Goal: Task Accomplishment & Management: Complete application form

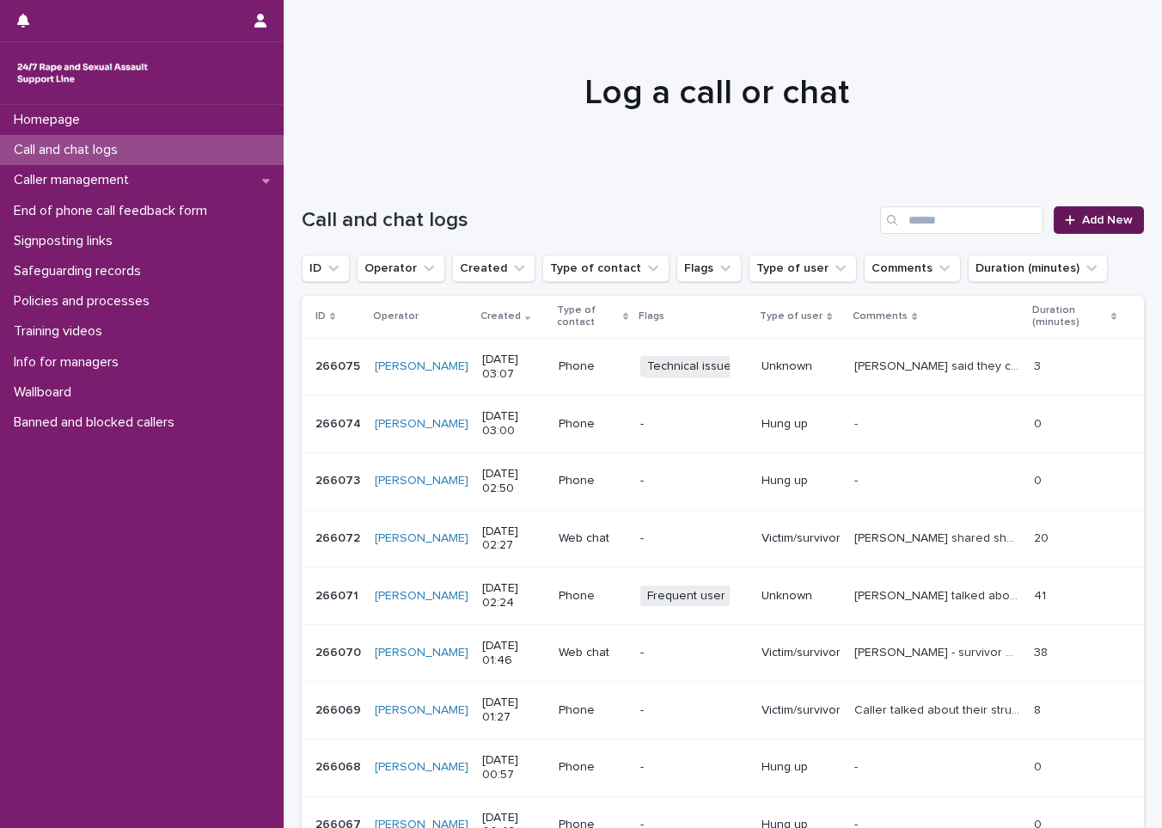
click at [1085, 215] on span "Add New" at bounding box center [1107, 220] width 51 height 12
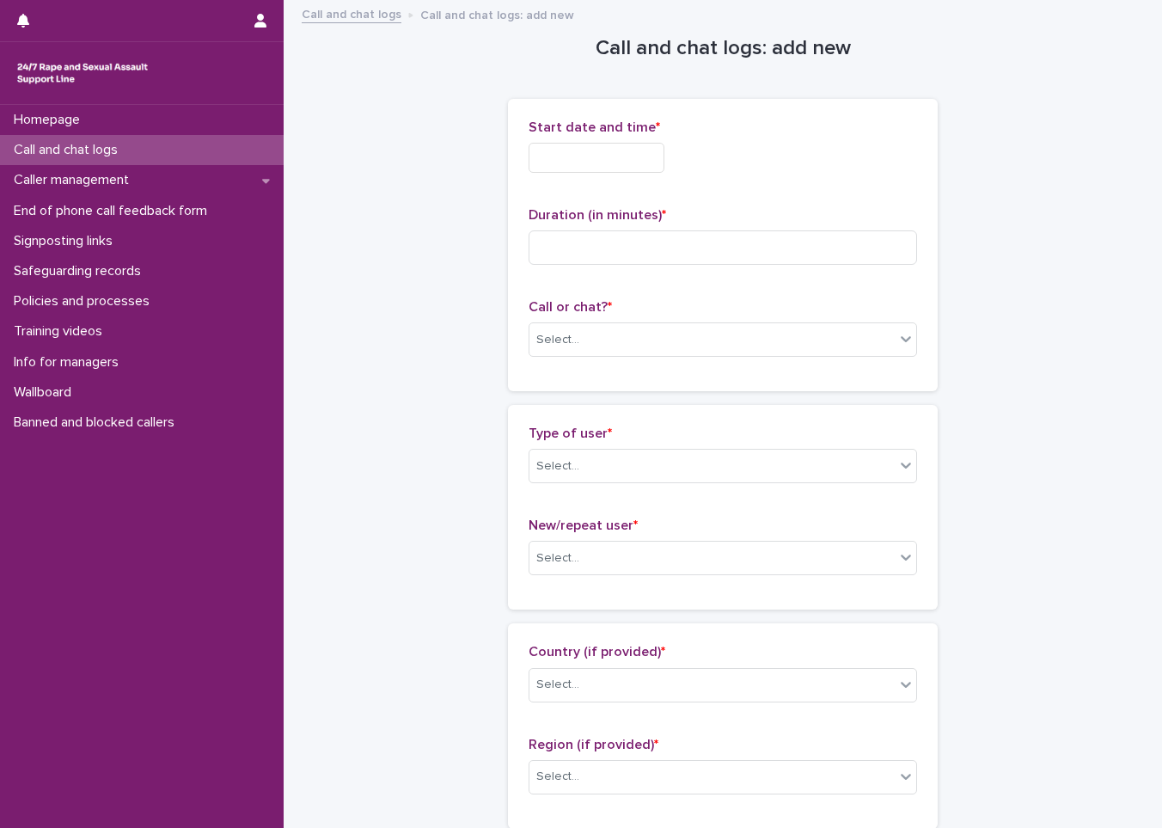
click at [615, 167] on input "text" at bounding box center [597, 158] width 136 height 30
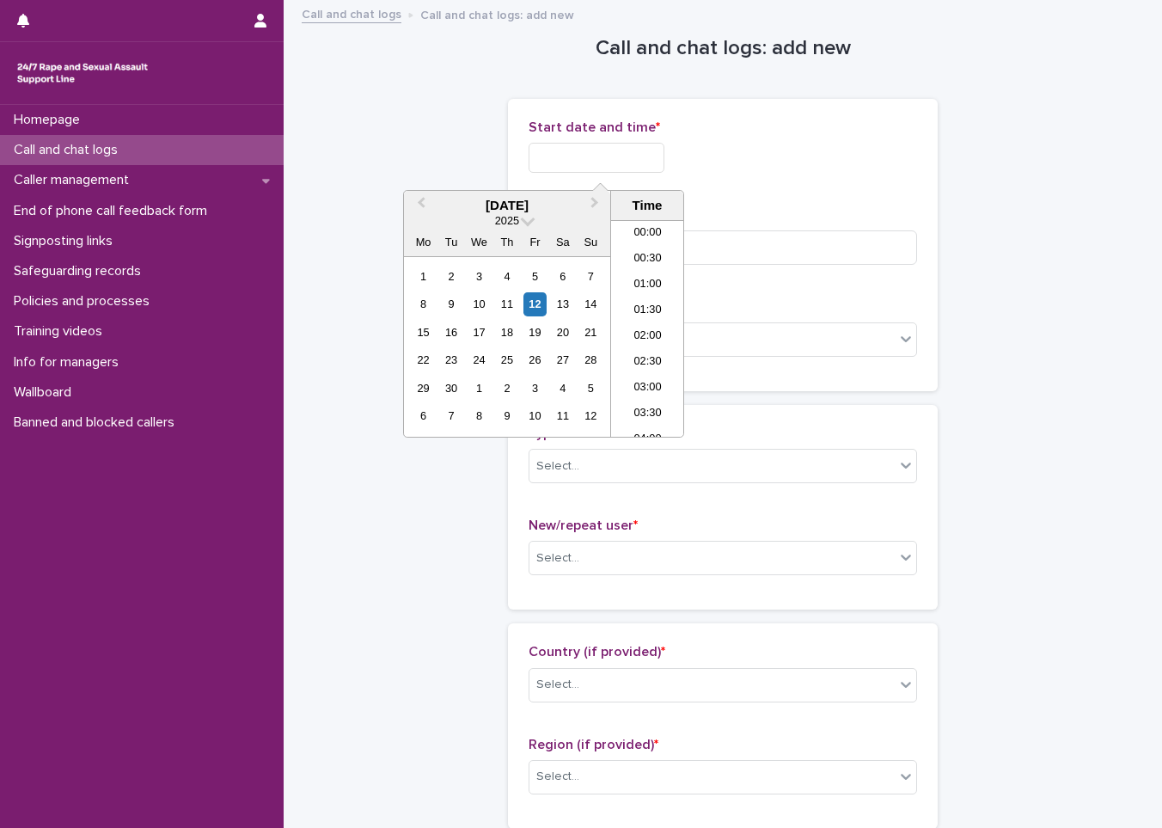
scroll to position [86, 0]
click at [538, 304] on div "12" at bounding box center [534, 303] width 23 height 23
click at [653, 296] on li "03:00" at bounding box center [647, 303] width 73 height 26
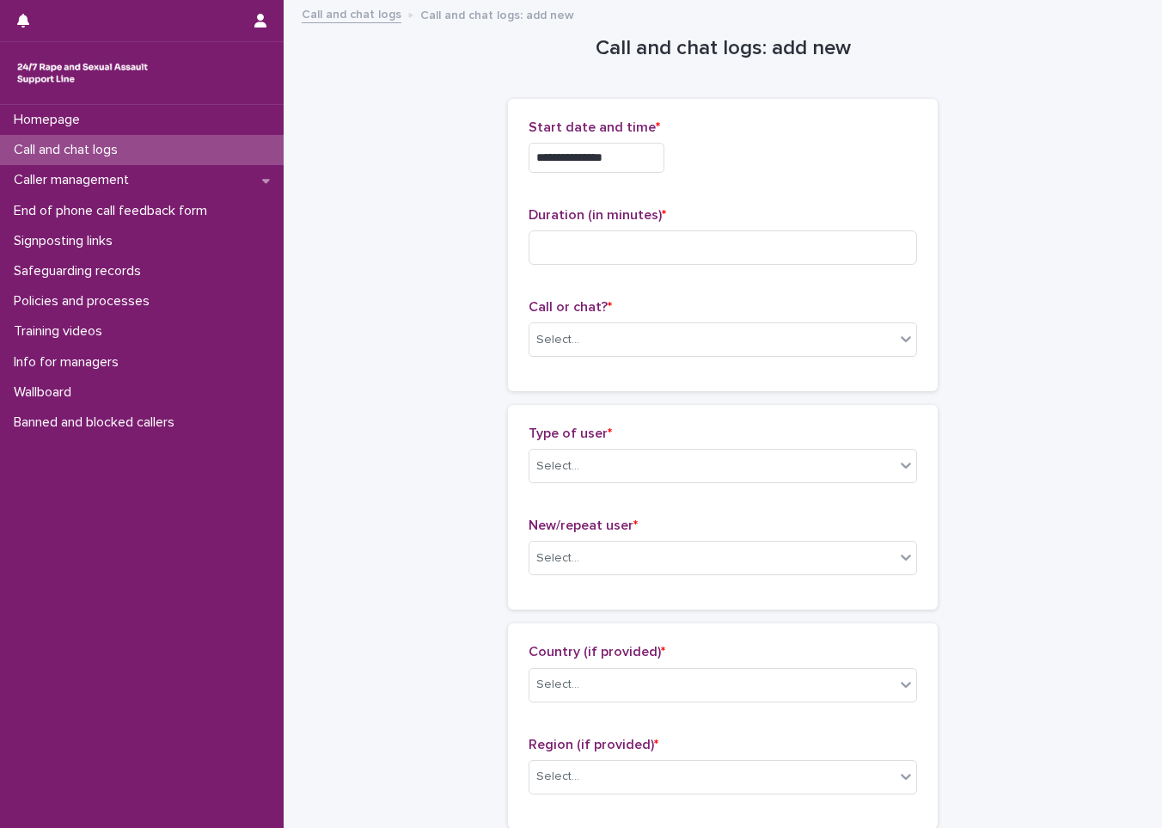
click at [648, 149] on input "**********" at bounding box center [597, 158] width 136 height 30
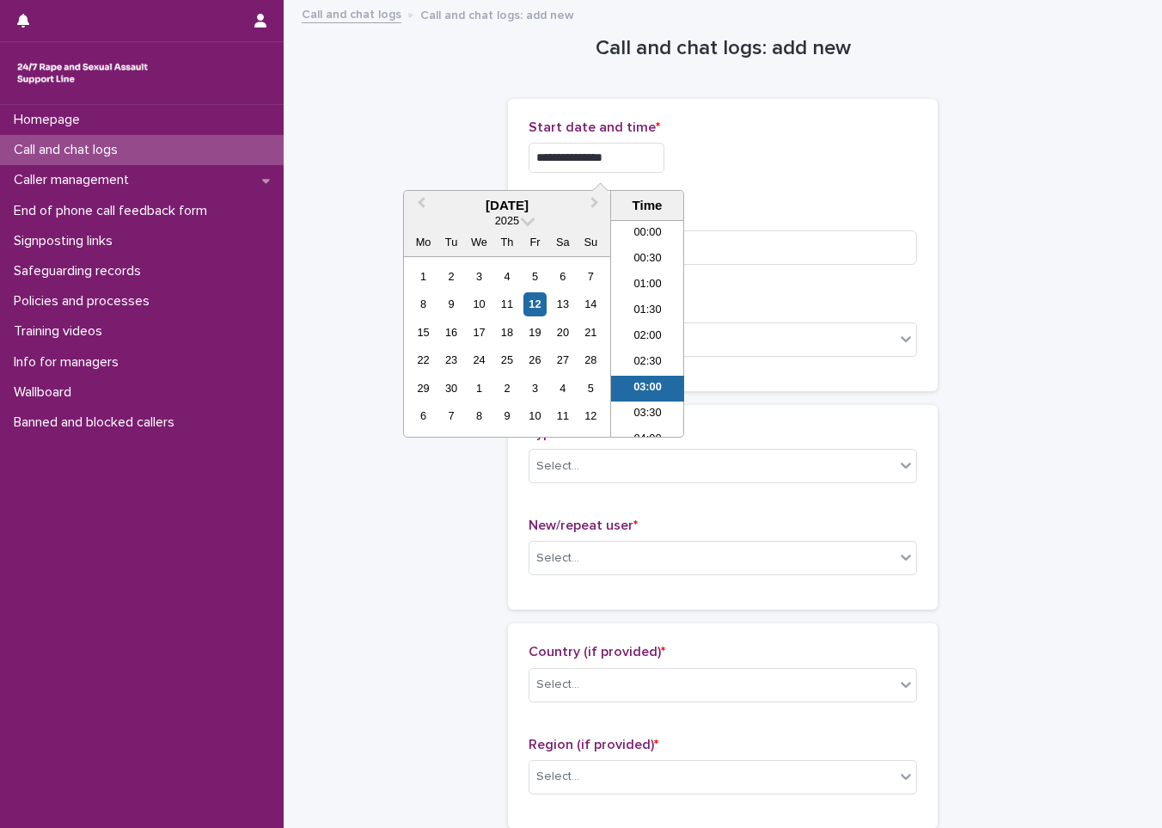
scroll to position [60, 0]
type input "**********"
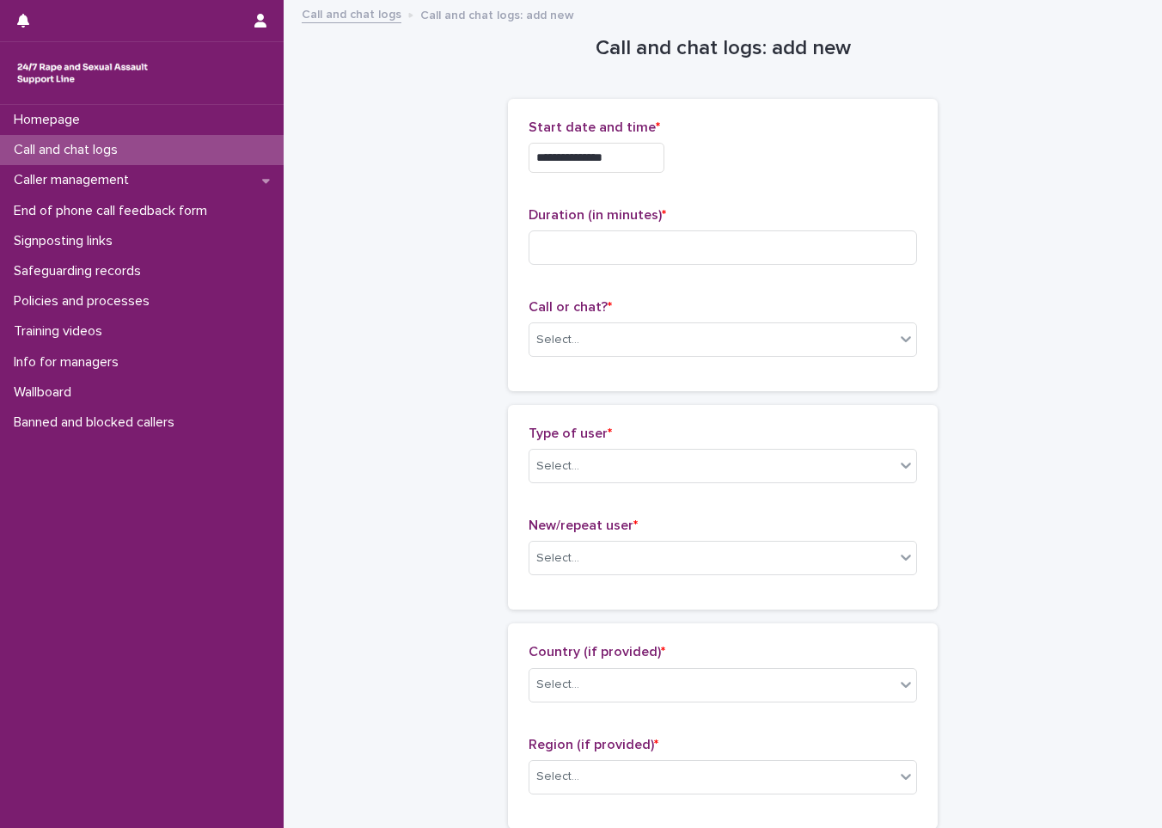
click at [766, 207] on p "Duration (in minutes) *" at bounding box center [723, 215] width 388 height 16
click at [747, 230] on input at bounding box center [723, 247] width 388 height 34
type input "*"
click at [720, 361] on body "**********" at bounding box center [581, 414] width 1162 height 828
click at [686, 404] on div "Web chat" at bounding box center [716, 403] width 387 height 30
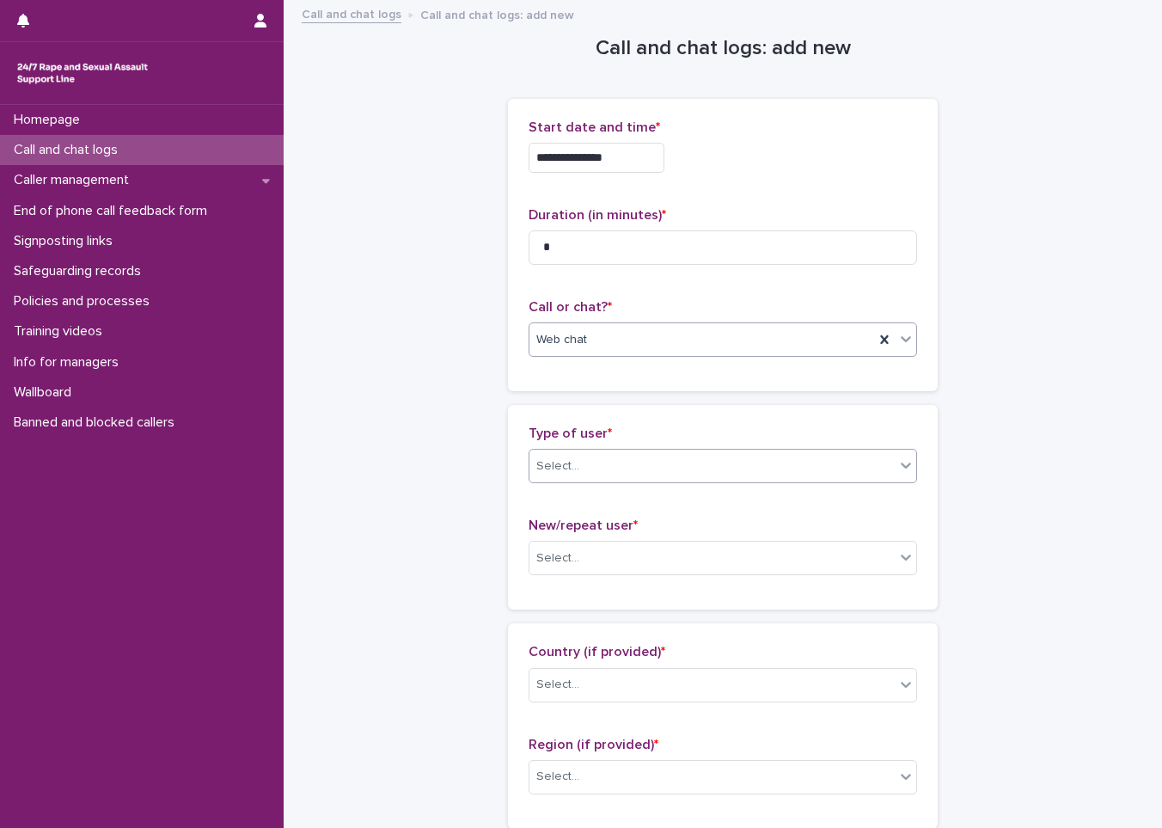
click at [658, 450] on div "Select..." at bounding box center [723, 466] width 388 height 34
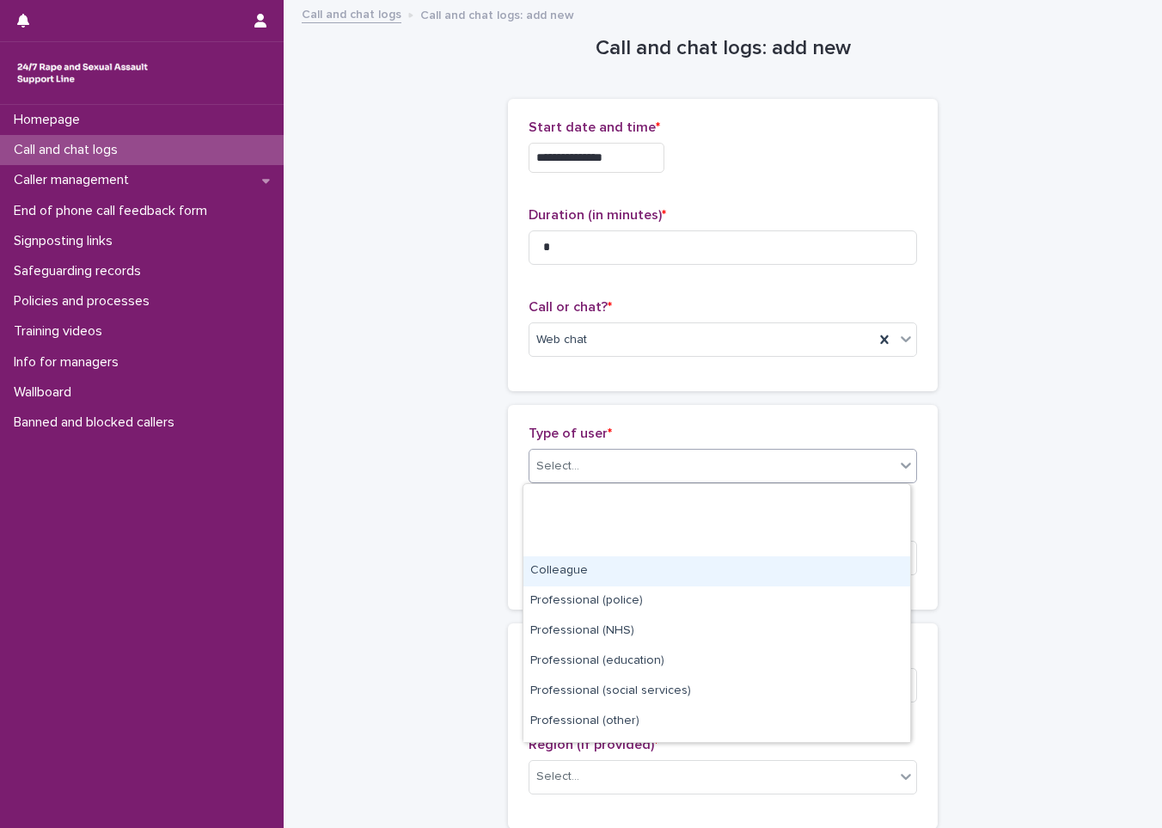
scroll to position [193, 0]
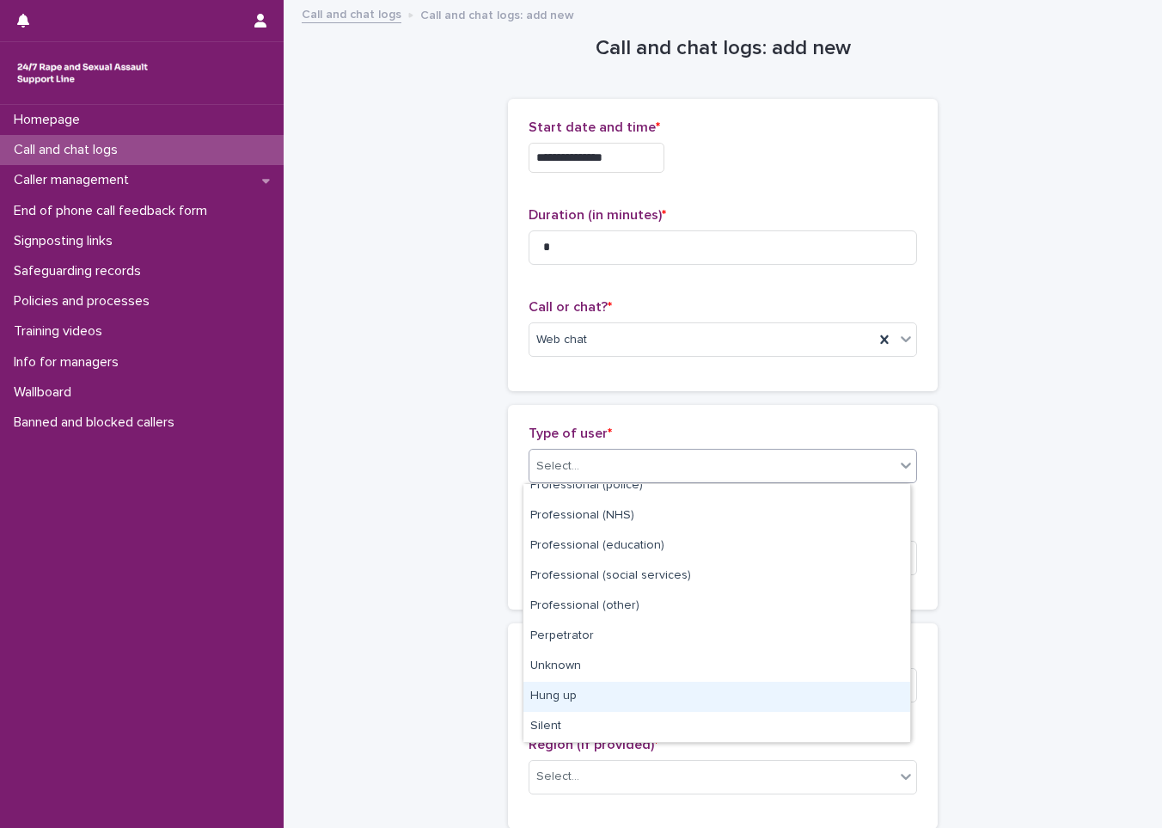
click at [592, 702] on div "Hung up" at bounding box center [716, 697] width 387 height 30
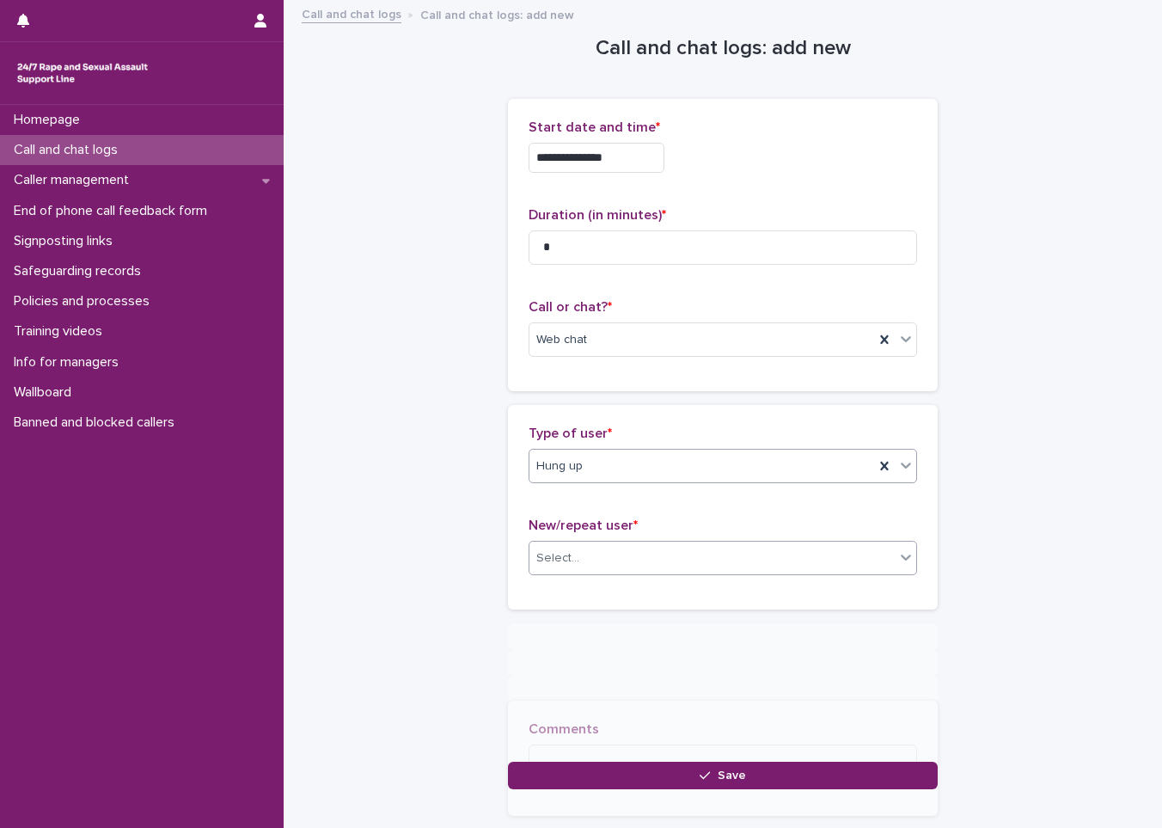
click at [612, 567] on div "Select..." at bounding box center [711, 558] width 365 height 28
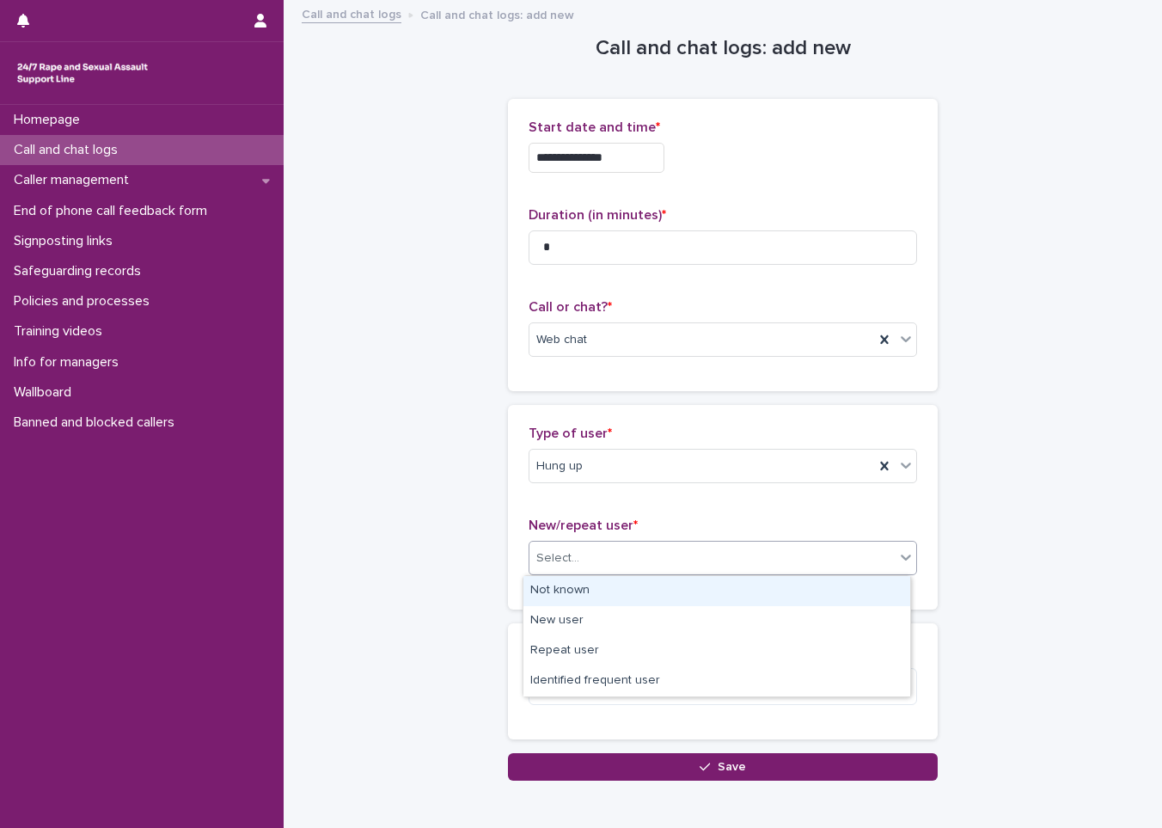
click at [590, 595] on div "Not known" at bounding box center [716, 591] width 387 height 30
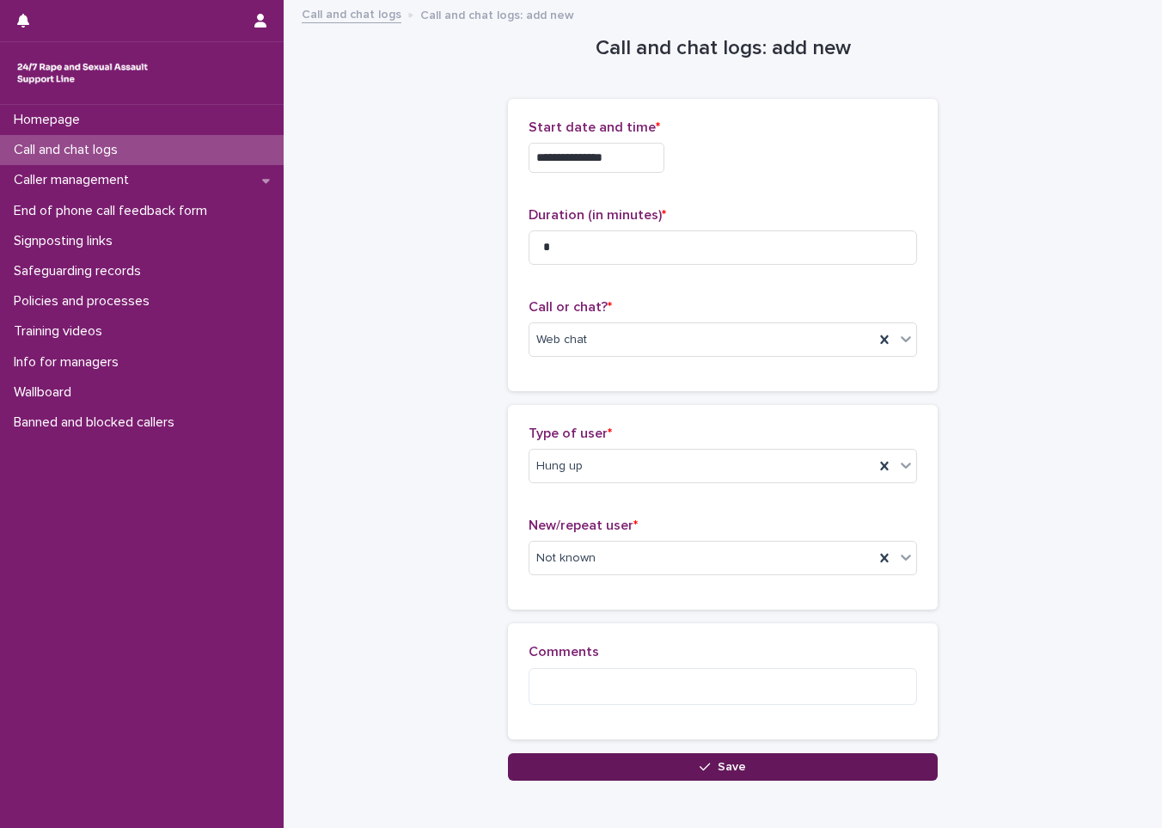
click at [627, 758] on button "Save" at bounding box center [723, 767] width 430 height 28
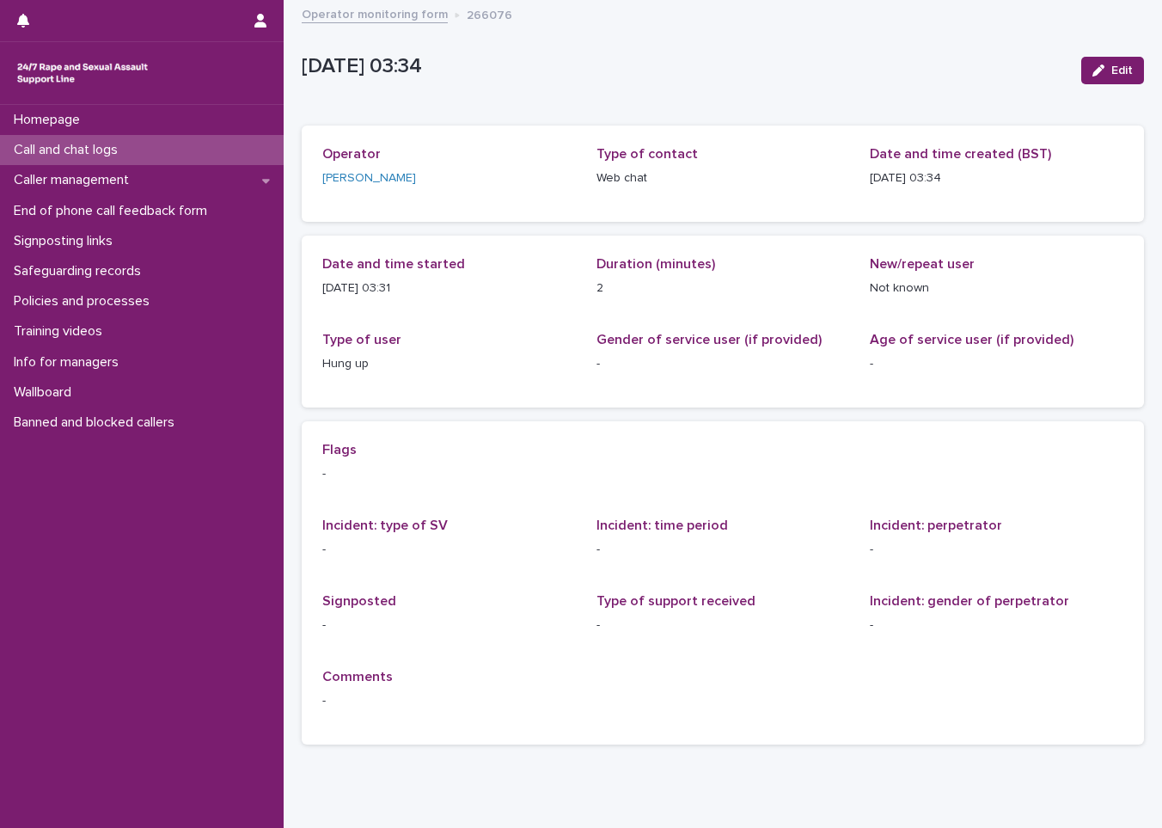
click at [500, 743] on div "Flags - Incident: type of SV - Incident: time period - Incident: perpetrator - …" at bounding box center [723, 582] width 842 height 323
click at [168, 137] on div "Call and chat logs" at bounding box center [142, 150] width 284 height 30
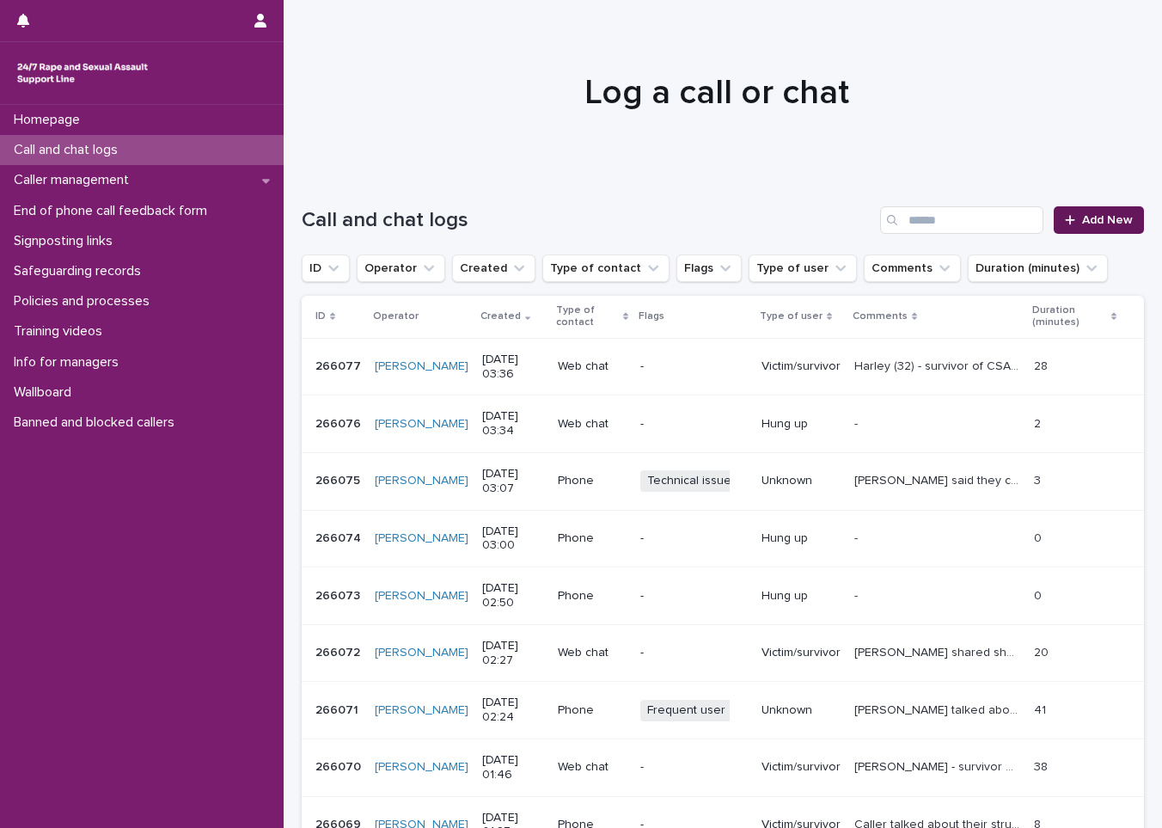
click at [1101, 211] on link "Add New" at bounding box center [1099, 220] width 90 height 28
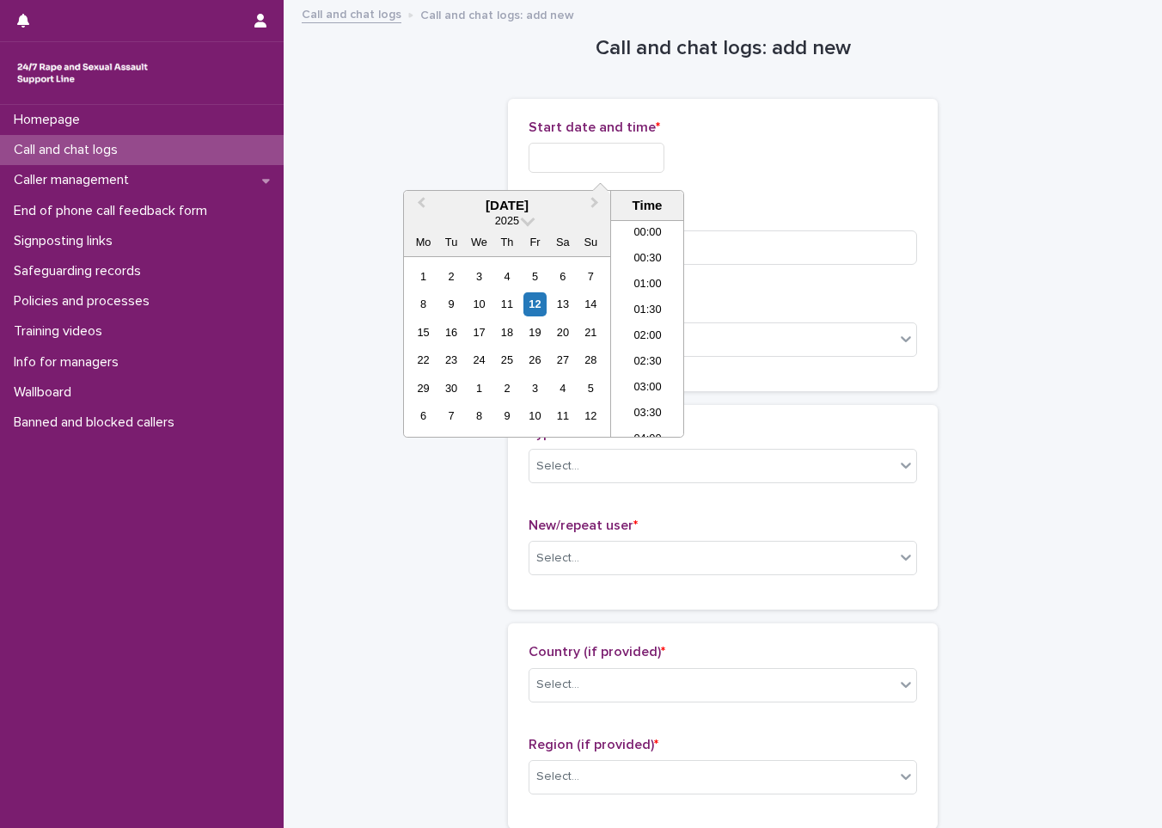
click at [649, 151] on input "text" at bounding box center [597, 158] width 136 height 30
click at [544, 304] on div "12" at bounding box center [534, 303] width 23 height 23
click at [658, 303] on li "03:30" at bounding box center [647, 303] width 73 height 26
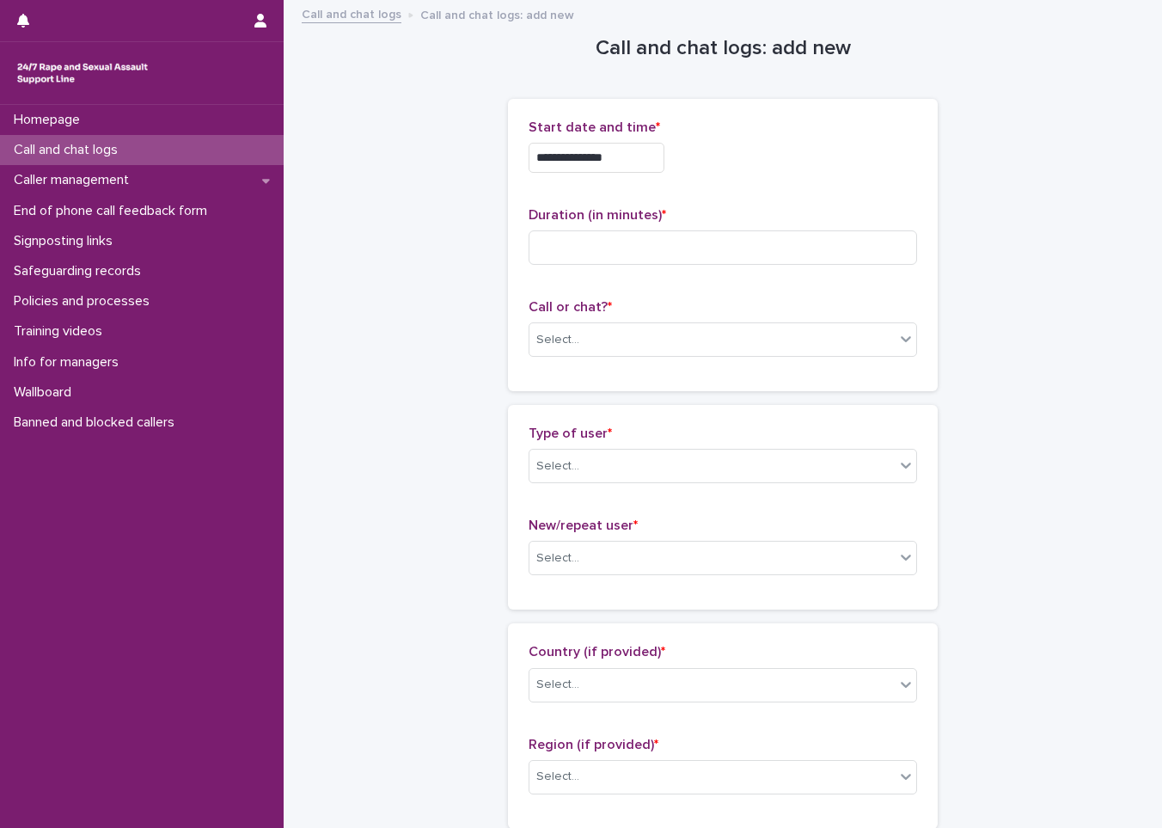
click at [657, 162] on input "**********" at bounding box center [597, 158] width 136 height 30
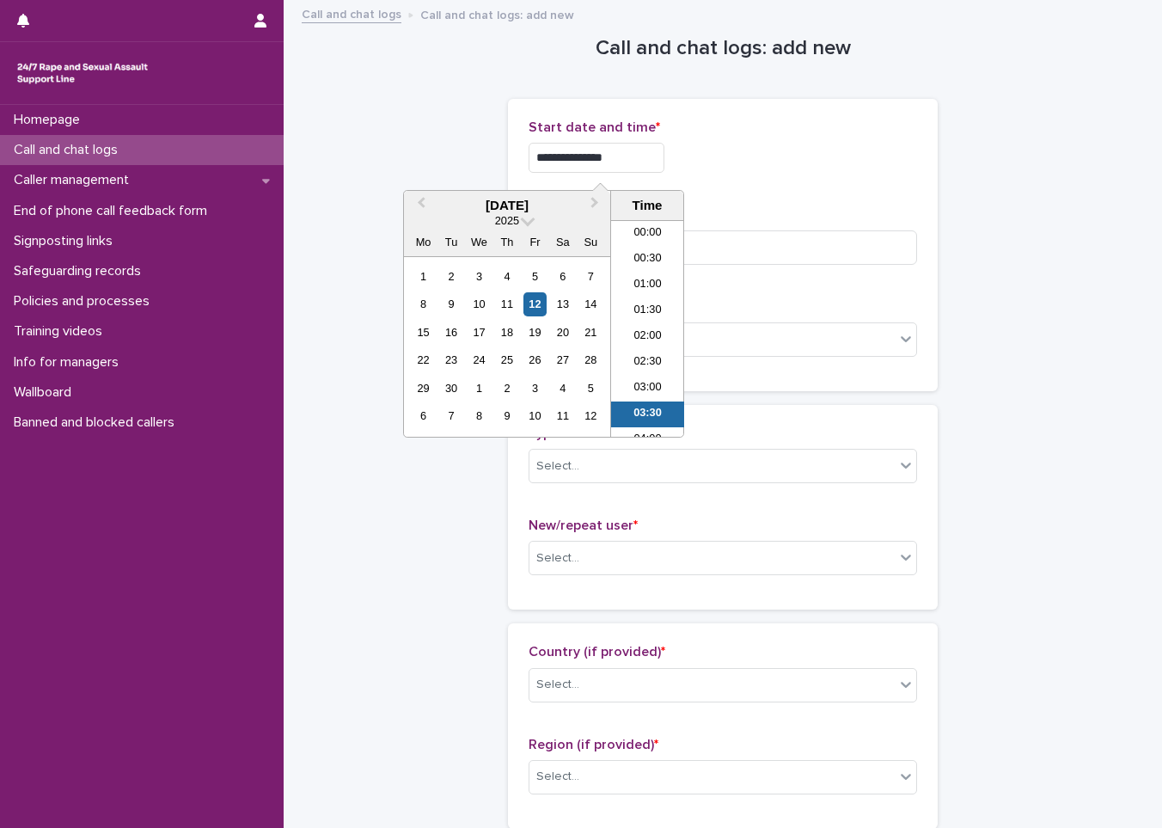
scroll to position [86, 0]
type input "**********"
click at [788, 180] on div "**********" at bounding box center [723, 152] width 388 height 67
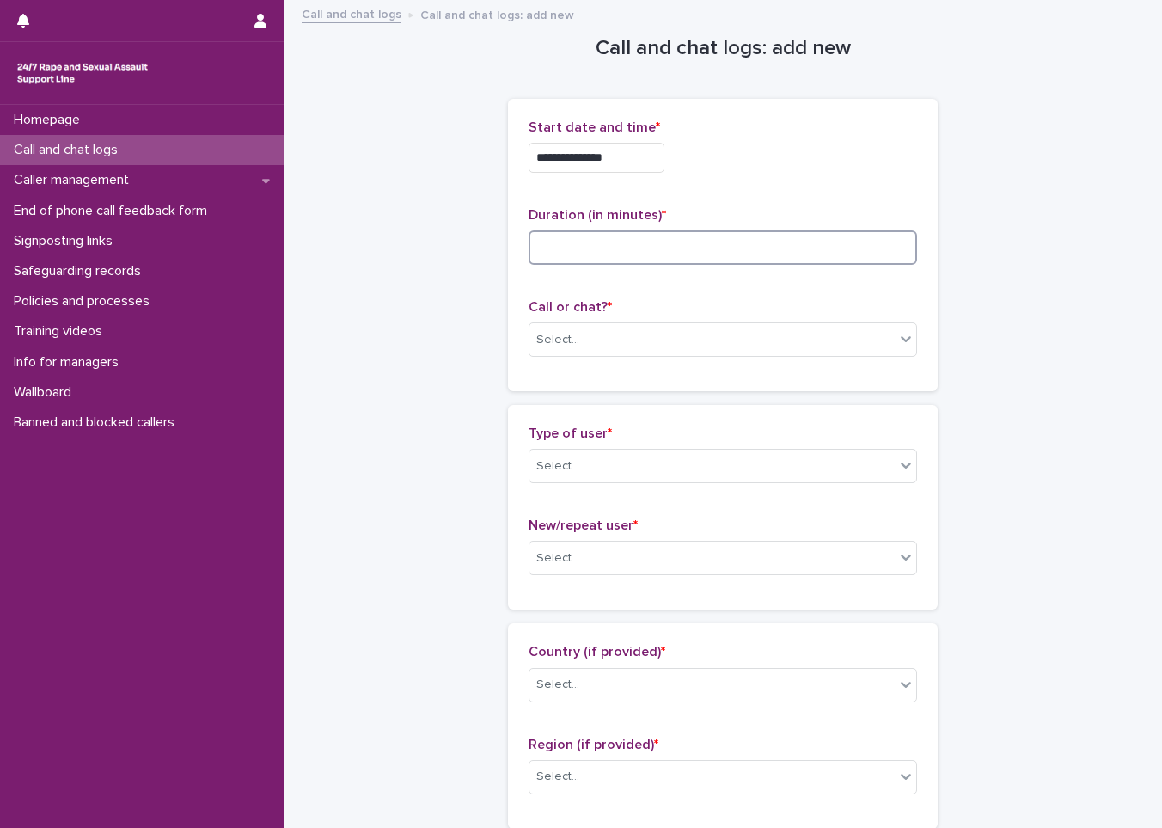
click at [645, 249] on input at bounding box center [723, 247] width 388 height 34
type input "**"
click at [609, 342] on div "Select..." at bounding box center [711, 340] width 365 height 28
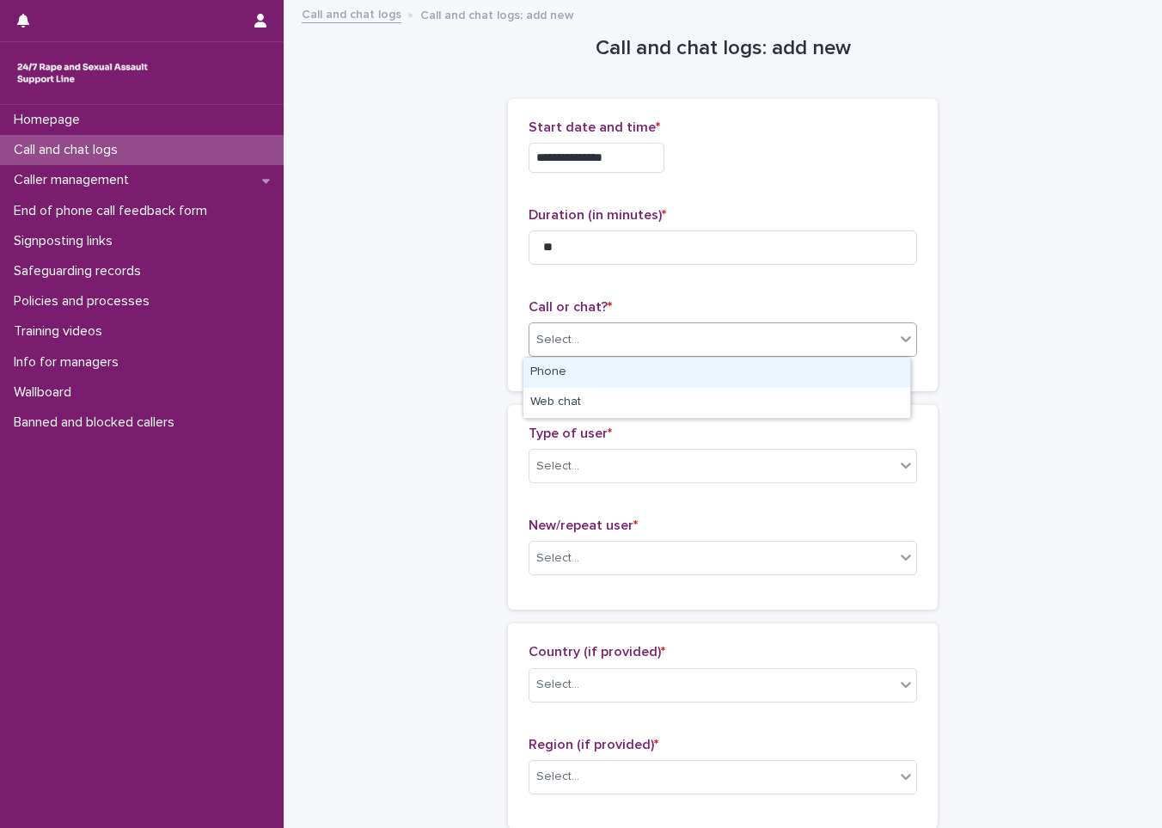
click at [595, 366] on div "Phone" at bounding box center [716, 373] width 387 height 30
click at [621, 338] on div "Phone" at bounding box center [701, 340] width 345 height 28
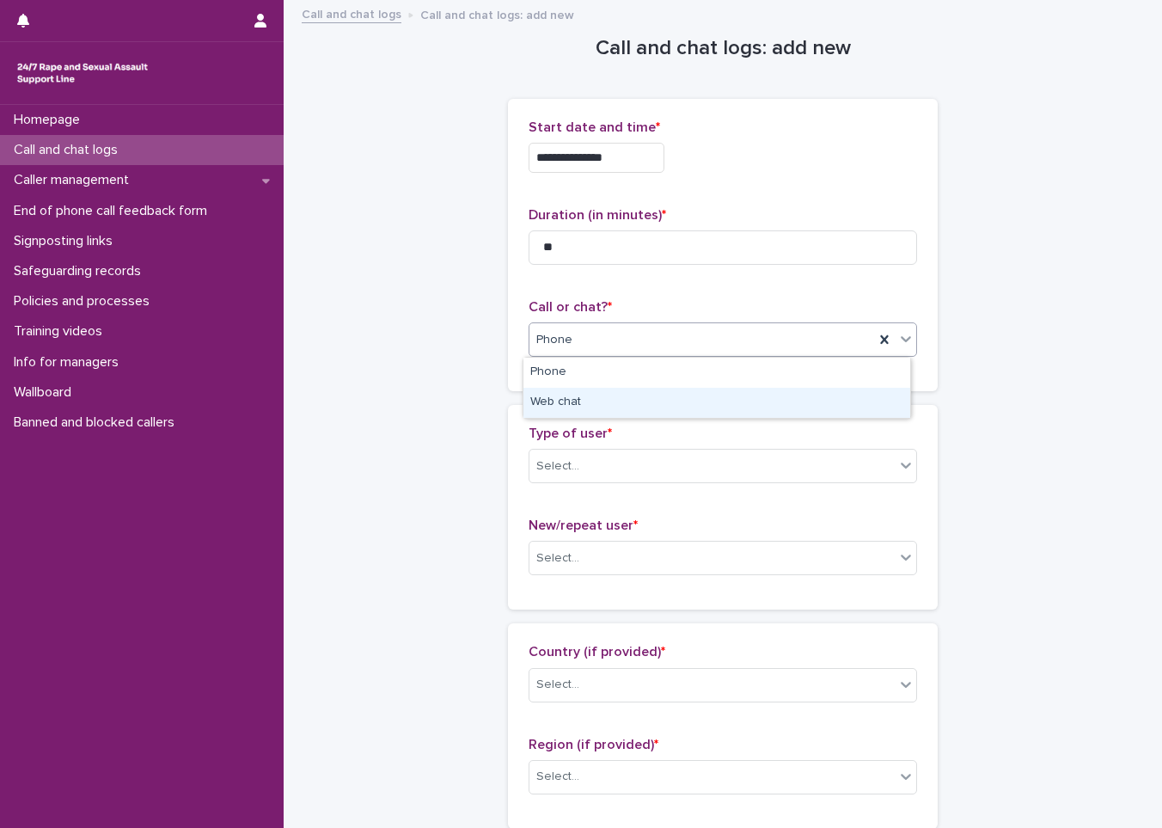
click at [588, 396] on div "Web chat" at bounding box center [716, 403] width 387 height 30
click at [578, 445] on div "Type of user * Select..." at bounding box center [723, 460] width 388 height 71
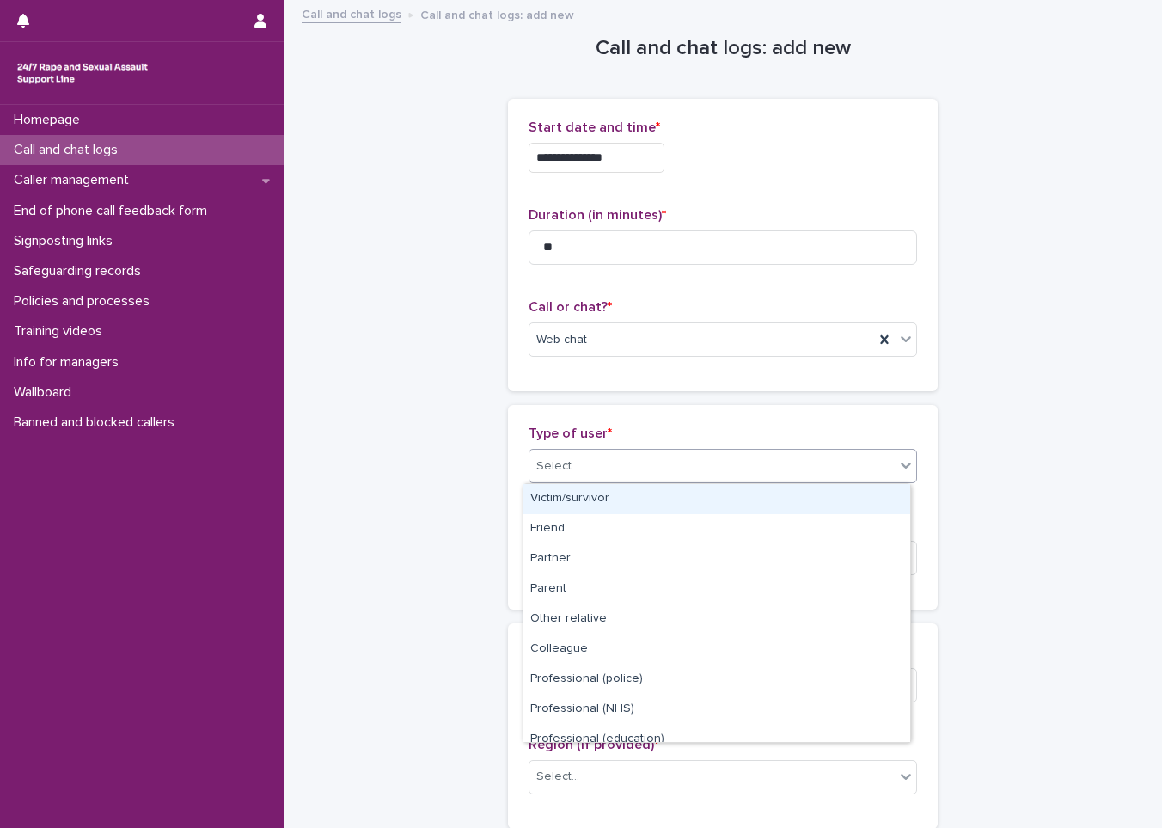
drag, startPoint x: 578, startPoint y: 445, endPoint x: 575, endPoint y: 468, distance: 22.5
click at [575, 468] on div "Select..." at bounding box center [711, 466] width 365 height 28
click at [605, 492] on div "Victim/survivor" at bounding box center [716, 499] width 387 height 30
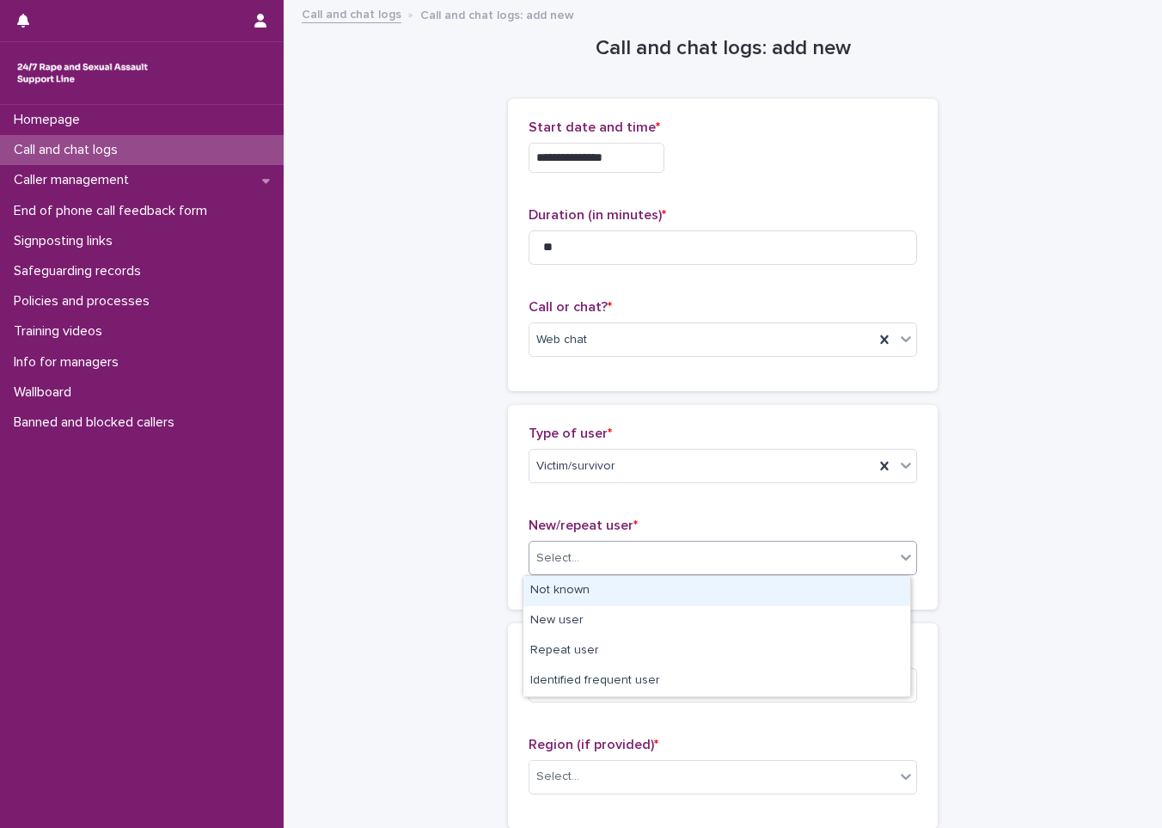
click at [596, 544] on div "Select..." at bounding box center [711, 558] width 365 height 28
click at [583, 593] on div "Not known" at bounding box center [716, 591] width 387 height 30
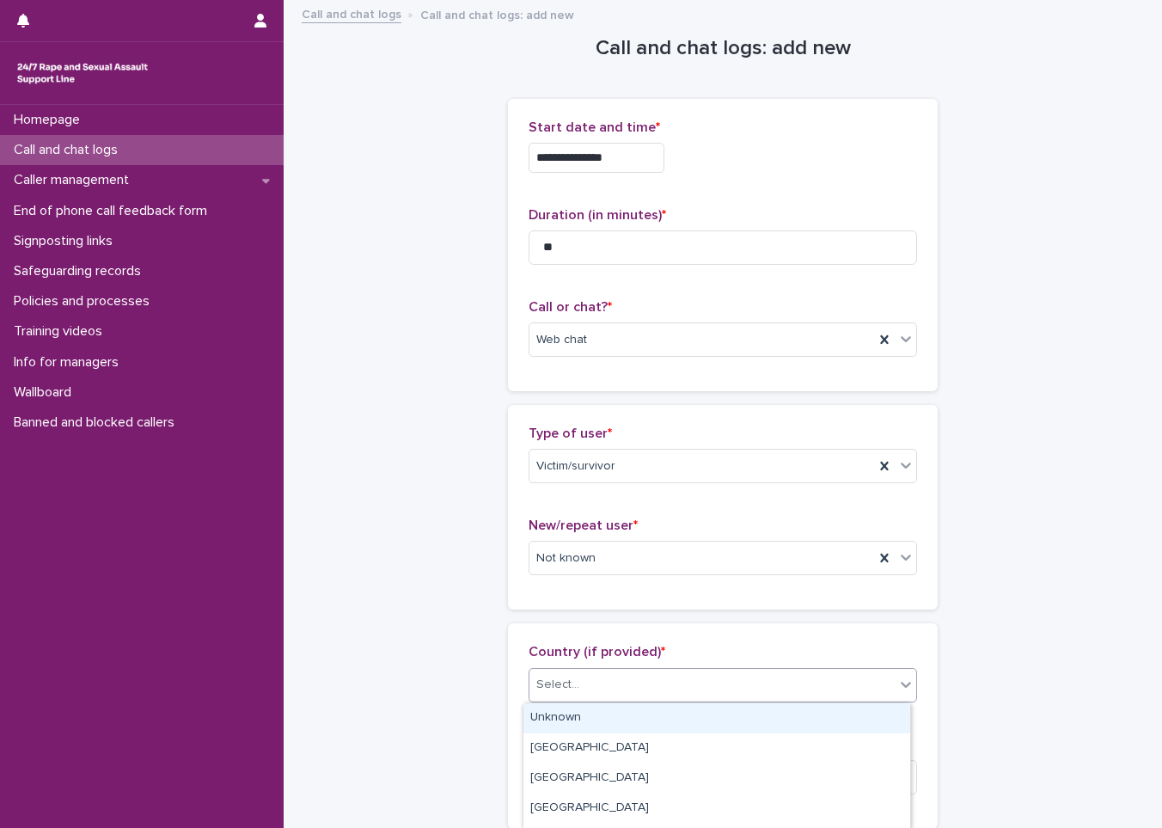
click at [561, 670] on div "Select..." at bounding box center [711, 684] width 365 height 28
drag, startPoint x: 559, startPoint y: 709, endPoint x: 568, endPoint y: 709, distance: 9.5
click at [560, 709] on div "Unknown" at bounding box center [716, 718] width 387 height 30
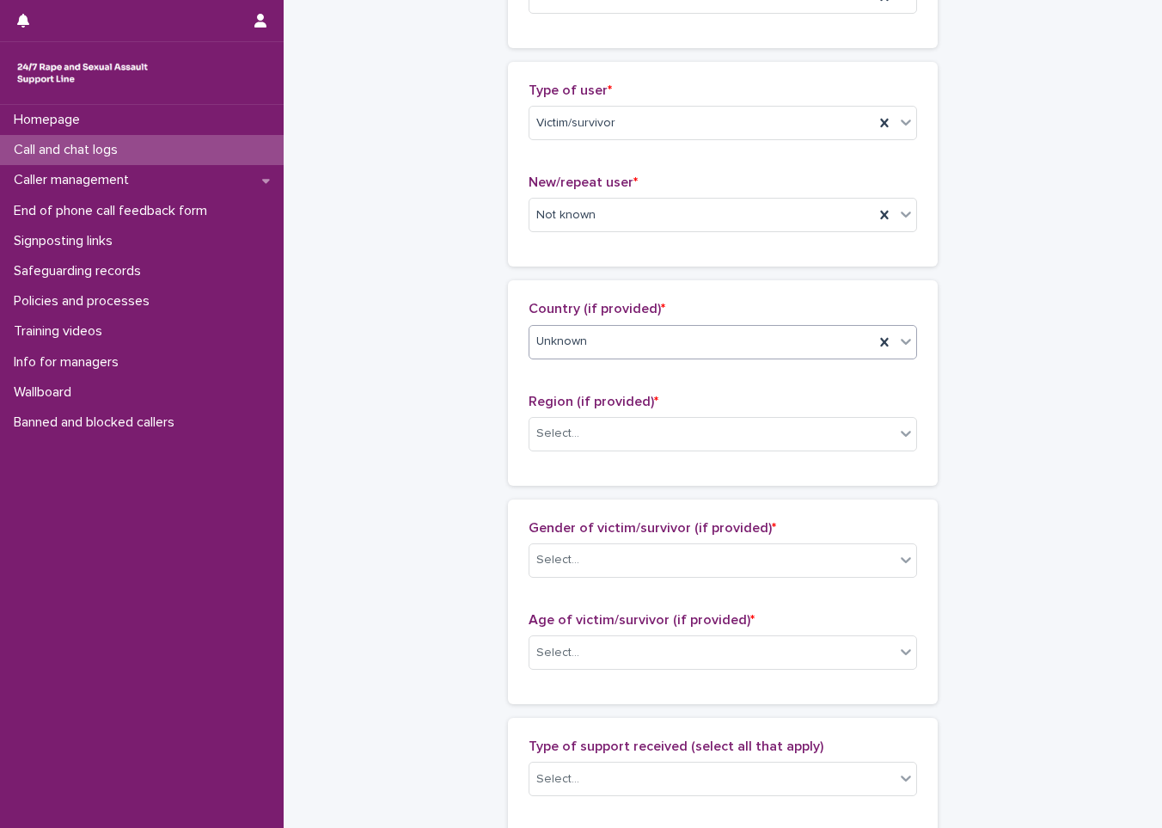
scroll to position [344, 0]
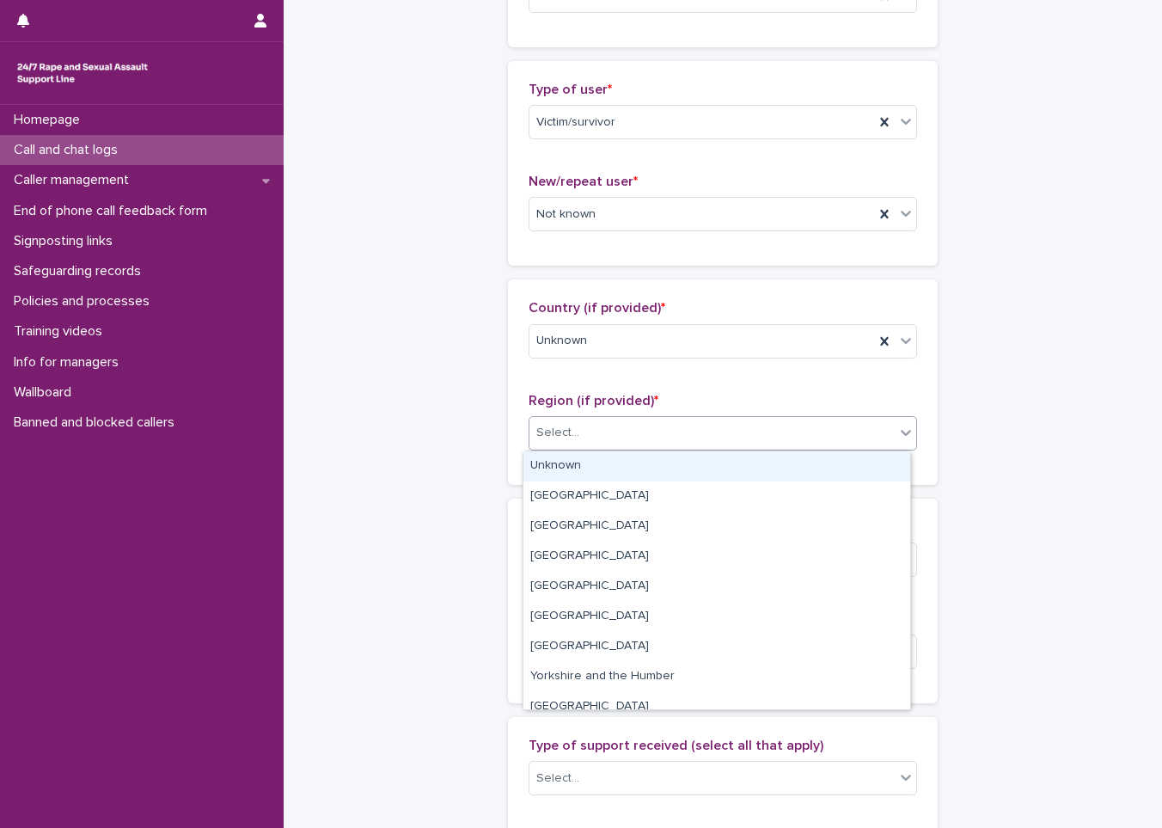
click at [620, 416] on div "Select..." at bounding box center [723, 433] width 388 height 34
click at [605, 464] on div "Unknown" at bounding box center [716, 466] width 387 height 30
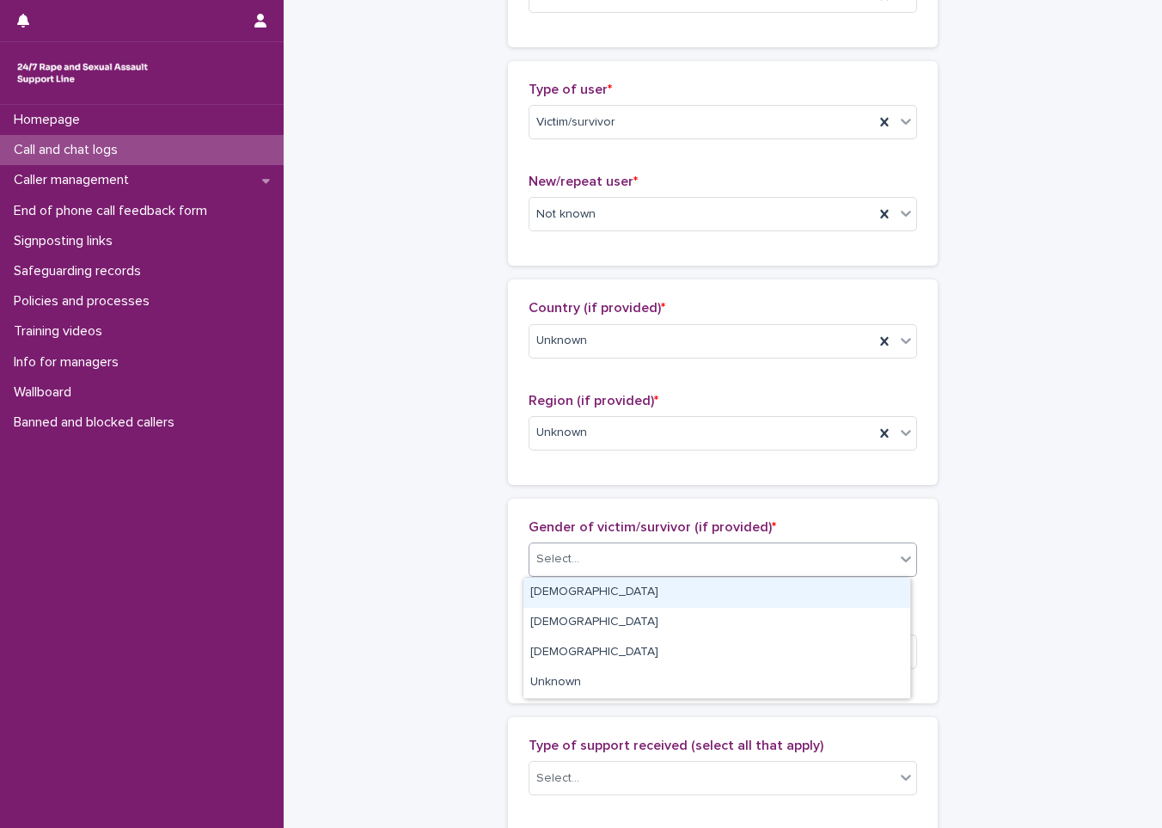
drag, startPoint x: 606, startPoint y: 553, endPoint x: 579, endPoint y: 607, distance: 60.3
click at [606, 554] on div "Select..." at bounding box center [711, 559] width 365 height 28
click at [578, 594] on div "[DEMOGRAPHIC_DATA]" at bounding box center [716, 593] width 387 height 30
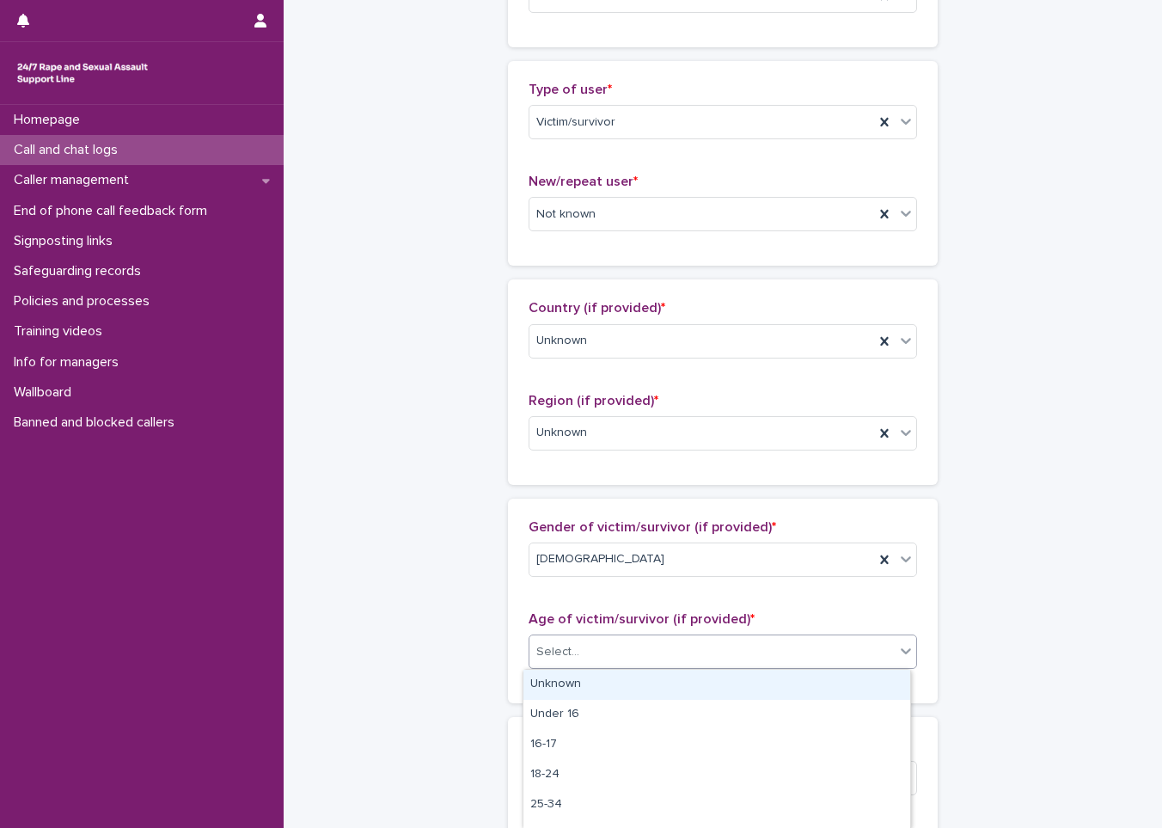
drag, startPoint x: 579, startPoint y: 648, endPoint x: 578, endPoint y: 678, distance: 30.1
click at [579, 653] on div "Select..." at bounding box center [711, 652] width 365 height 28
click at [578, 678] on div "Unknown" at bounding box center [716, 685] width 387 height 30
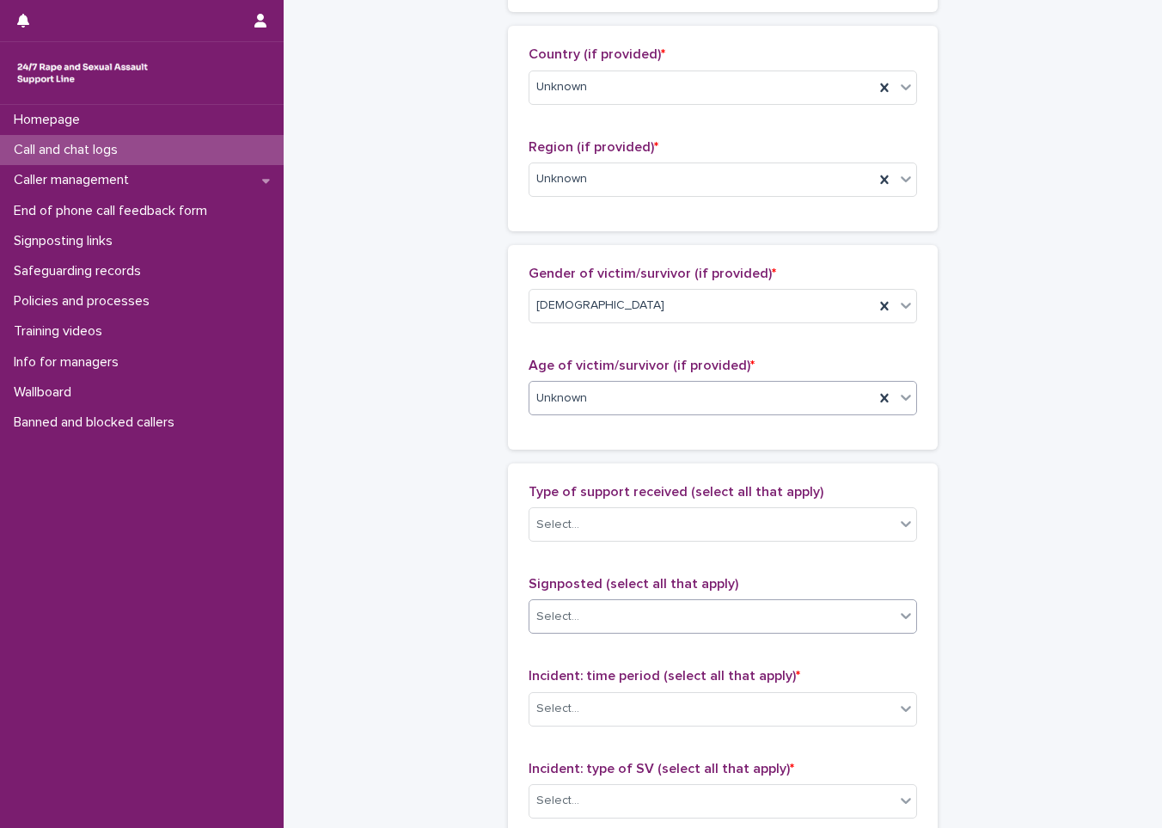
scroll to position [602, 0]
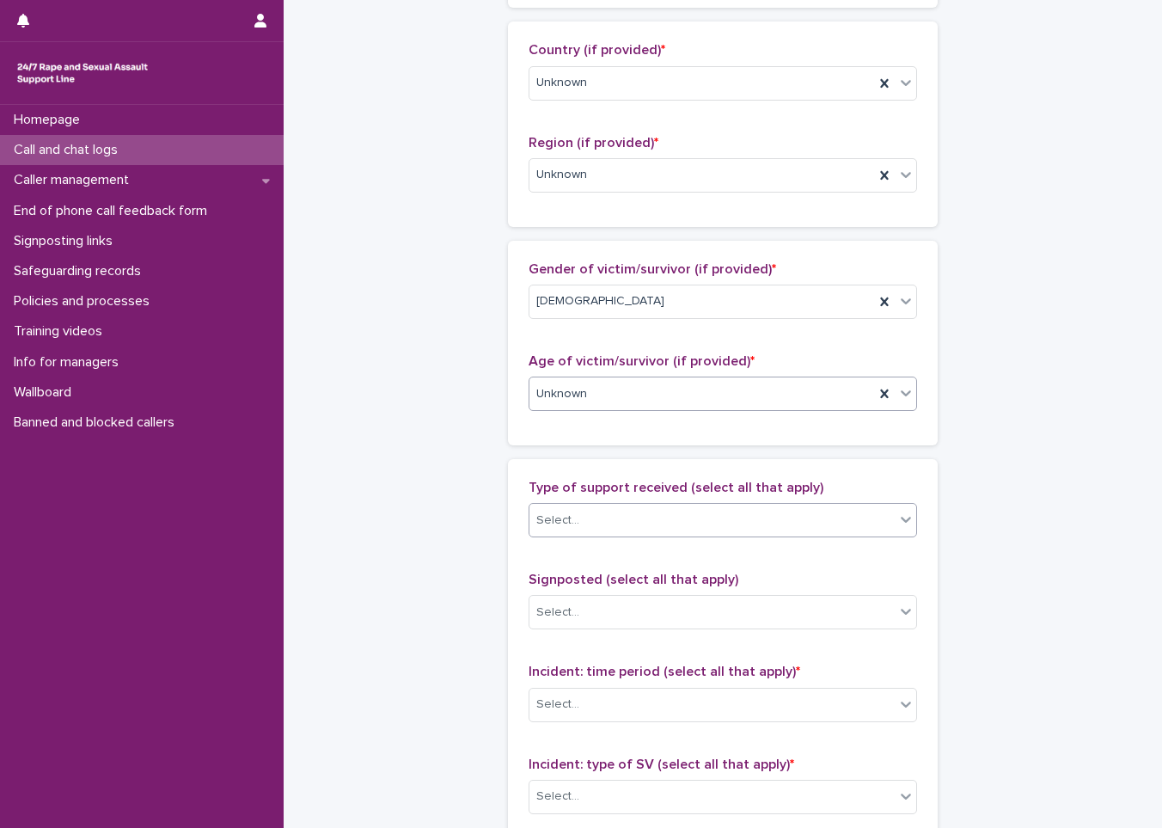
click at [617, 511] on div "Select..." at bounding box center [711, 520] width 365 height 28
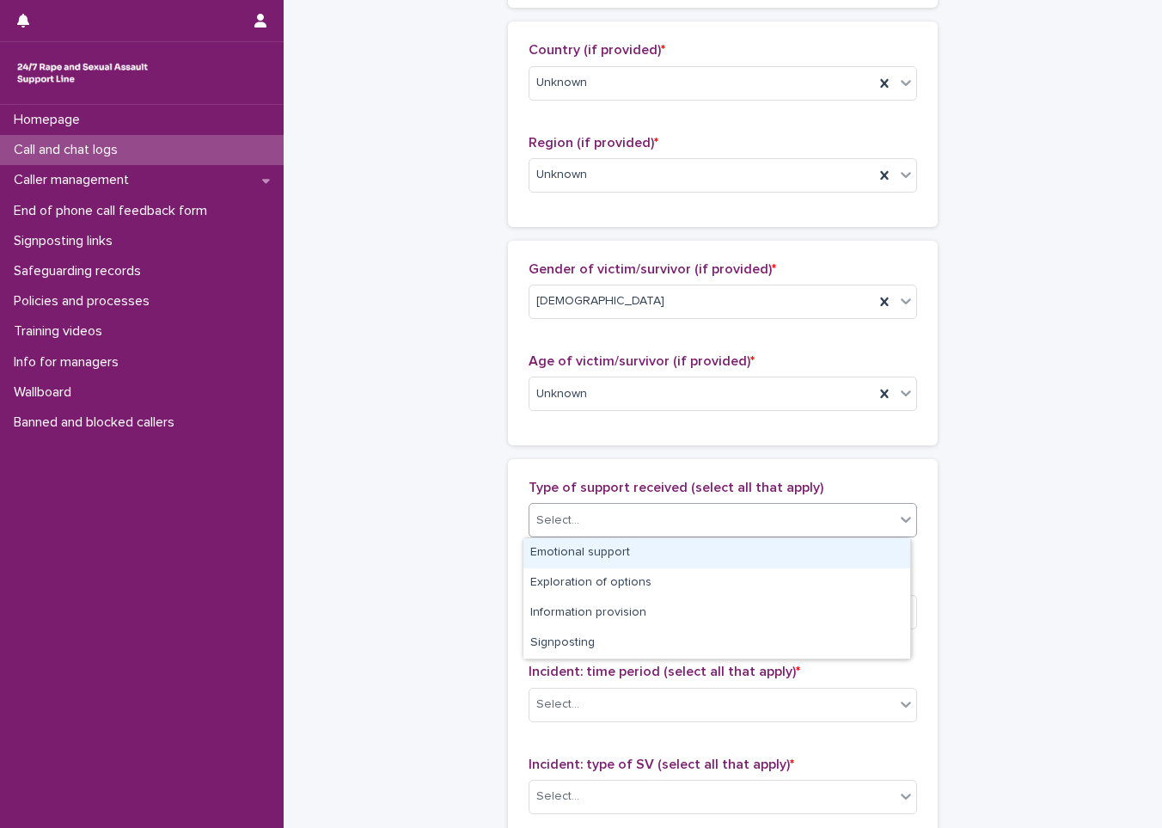
click at [605, 549] on div "Emotional support" at bounding box center [716, 553] width 387 height 30
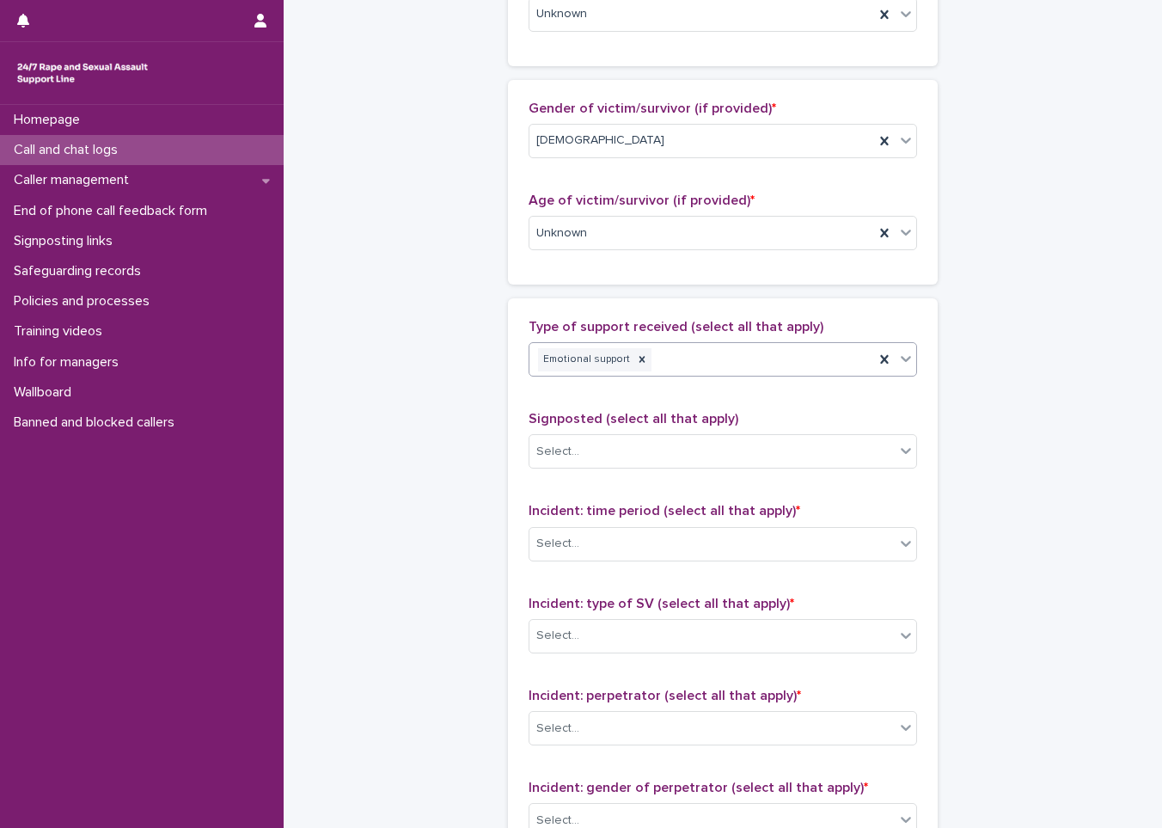
scroll to position [774, 0]
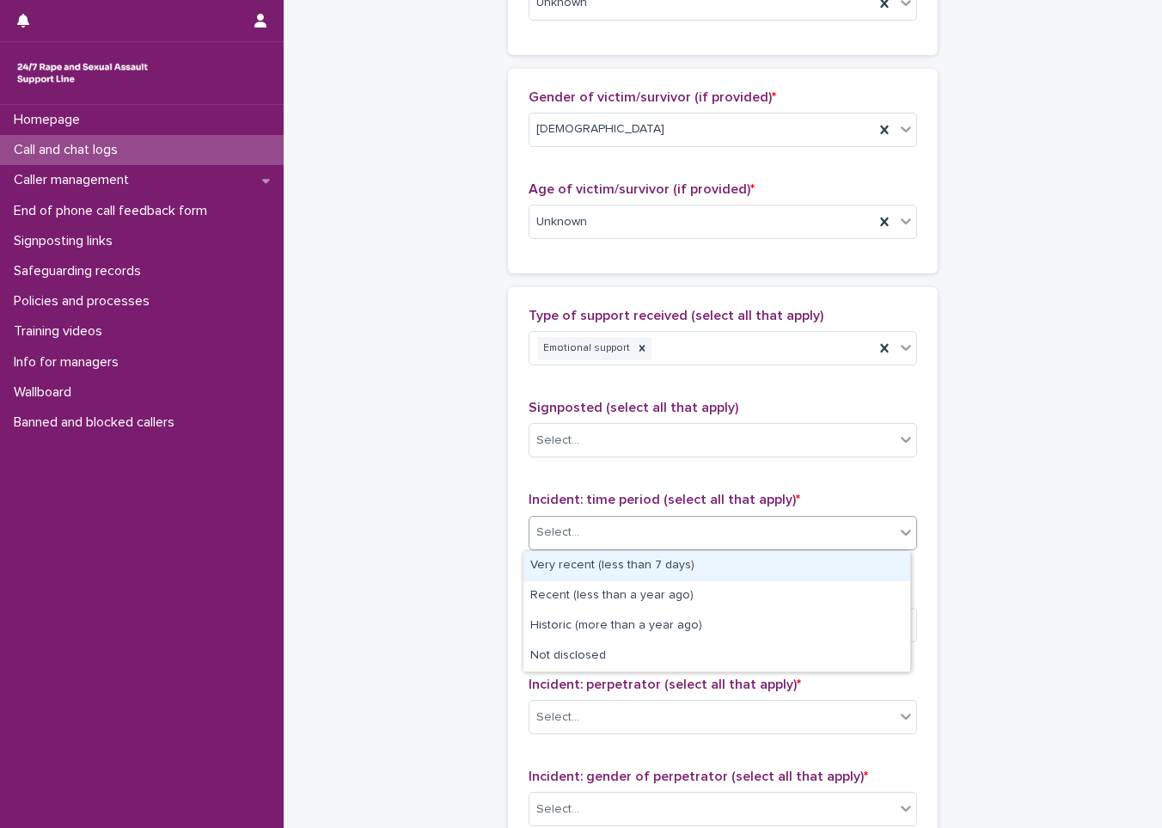
click at [663, 523] on div "Select..." at bounding box center [711, 532] width 365 height 28
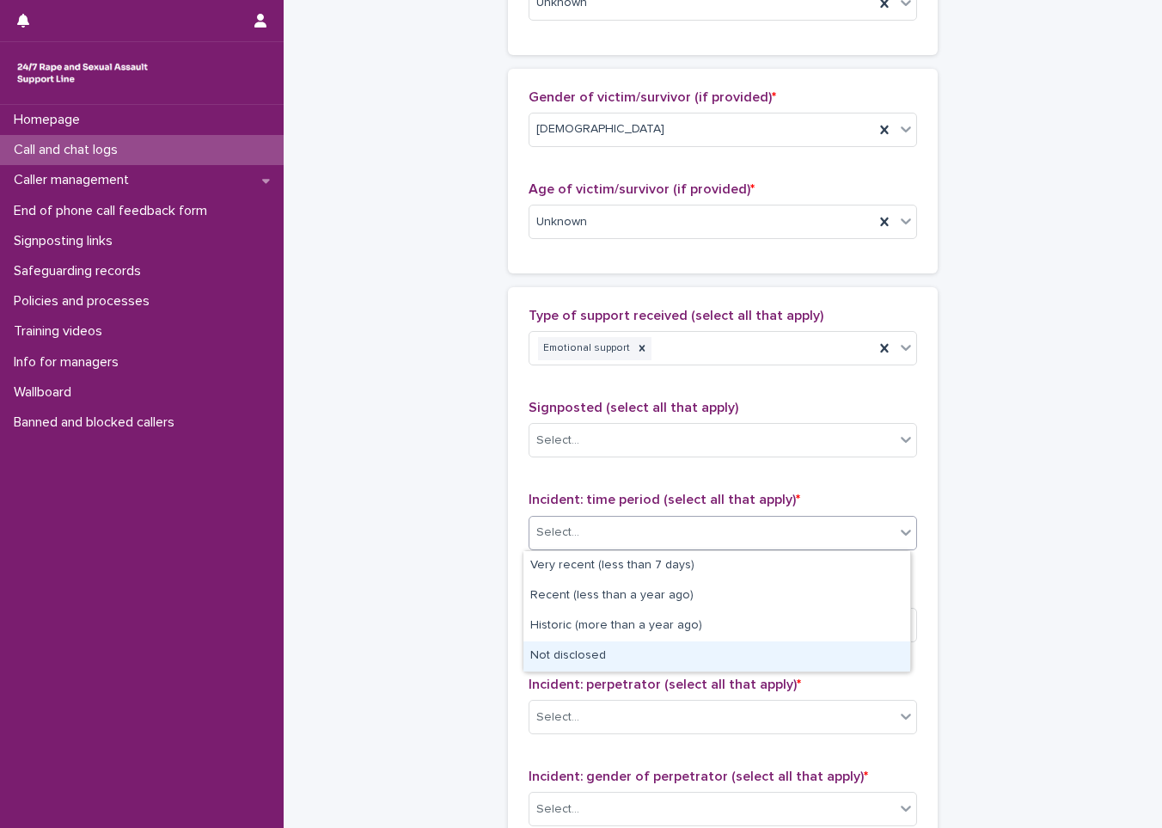
click at [645, 648] on div "Not disclosed" at bounding box center [716, 656] width 387 height 30
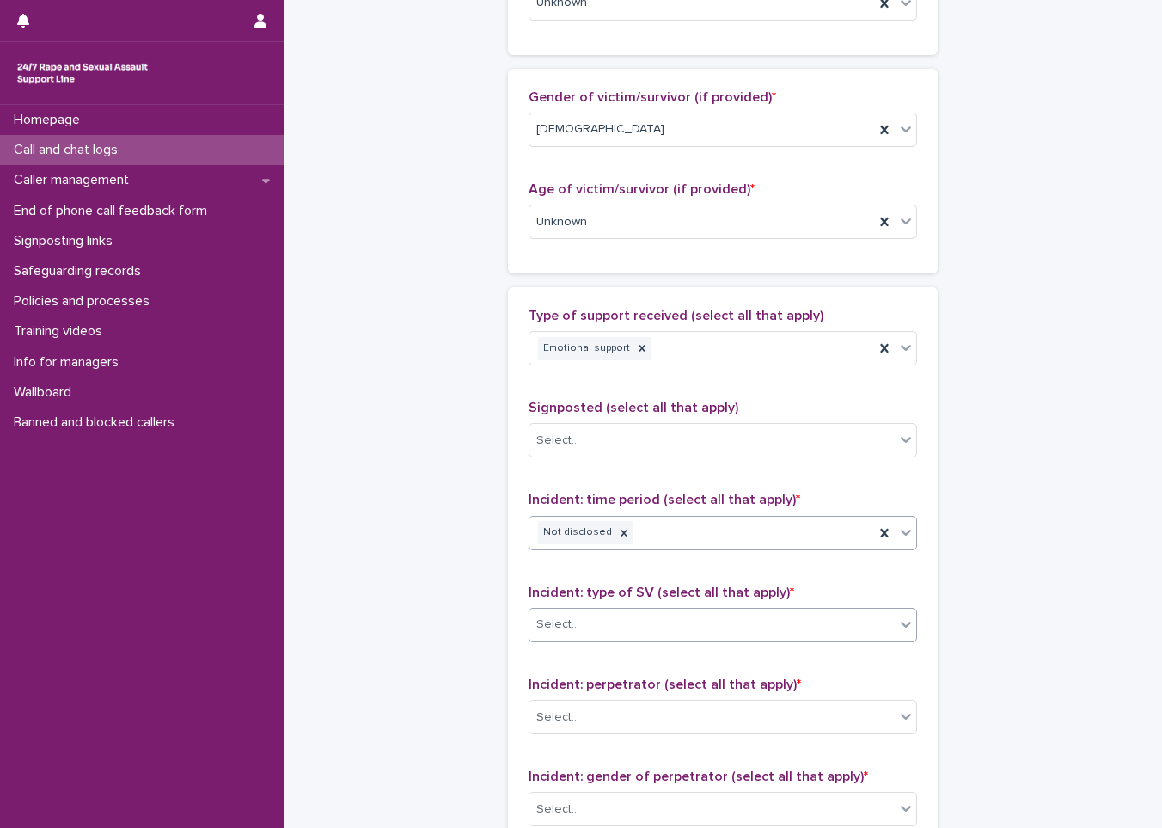
click at [647, 632] on div "Select..." at bounding box center [711, 624] width 365 height 28
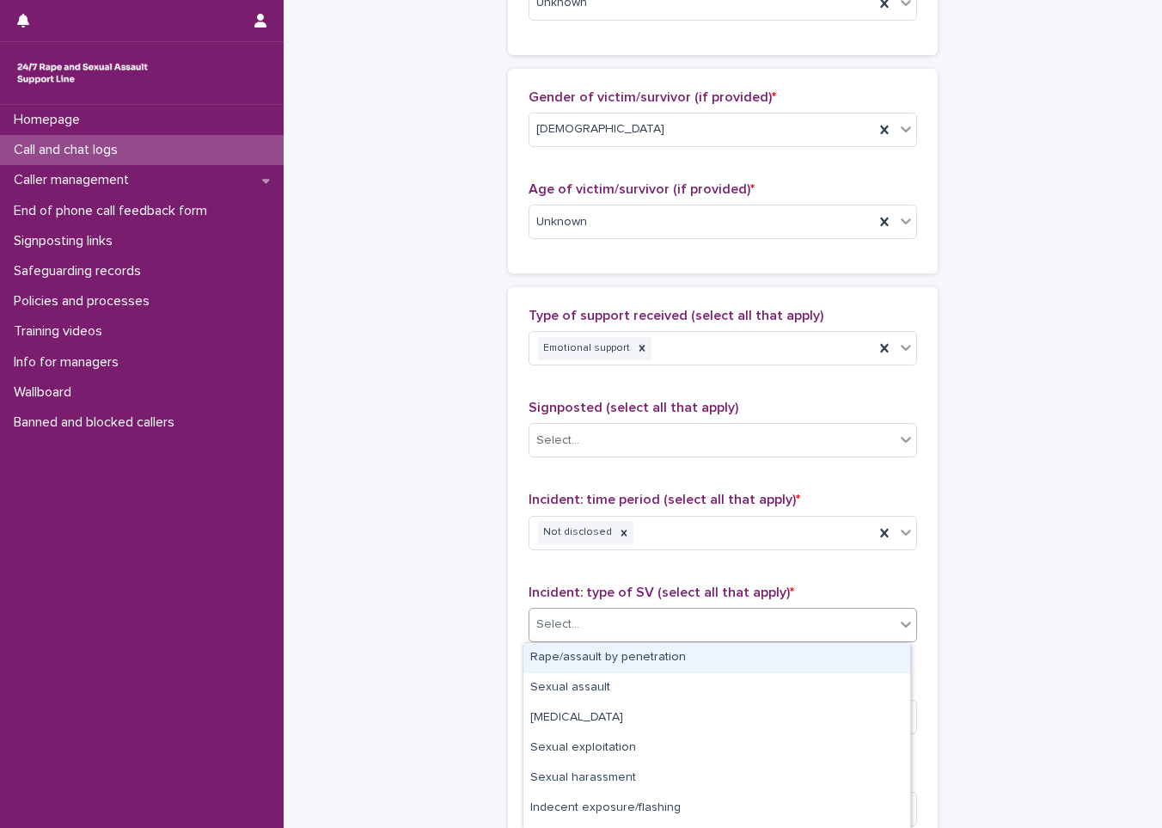
click at [653, 667] on div "Rape/assault by penetration" at bounding box center [716, 658] width 387 height 30
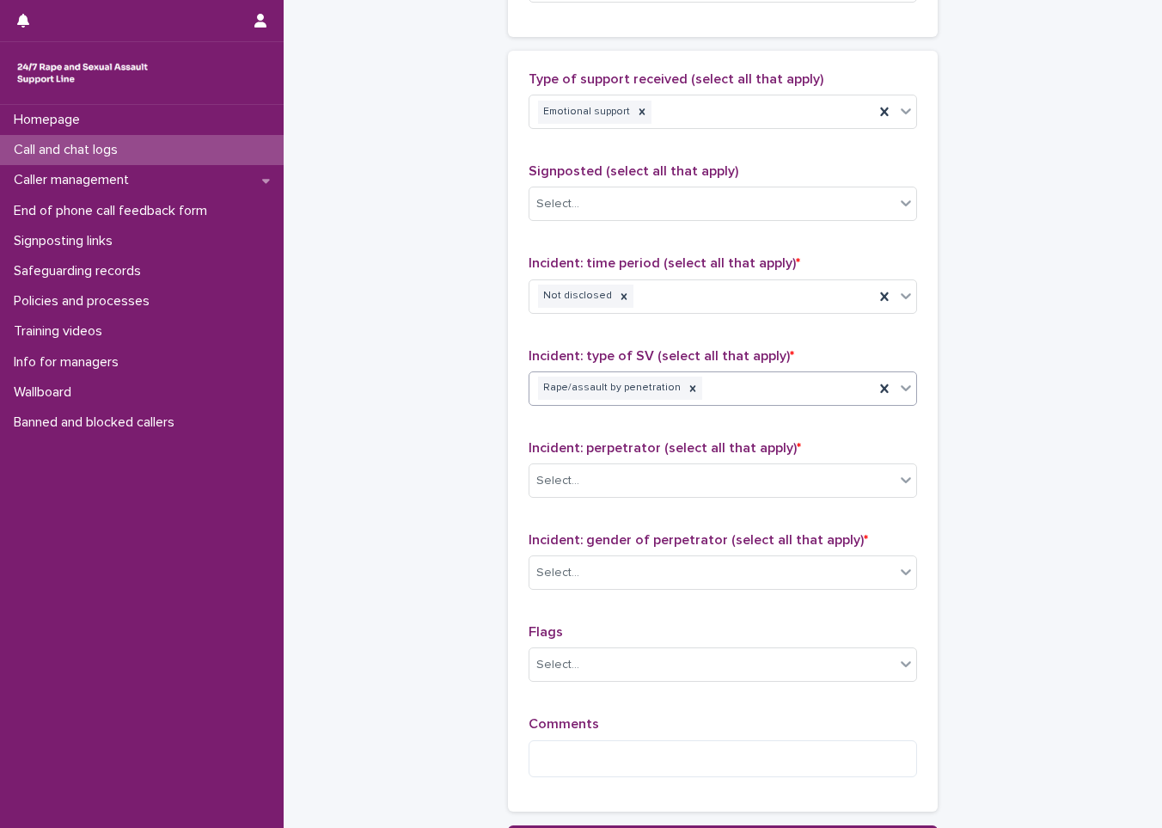
scroll to position [1031, 0]
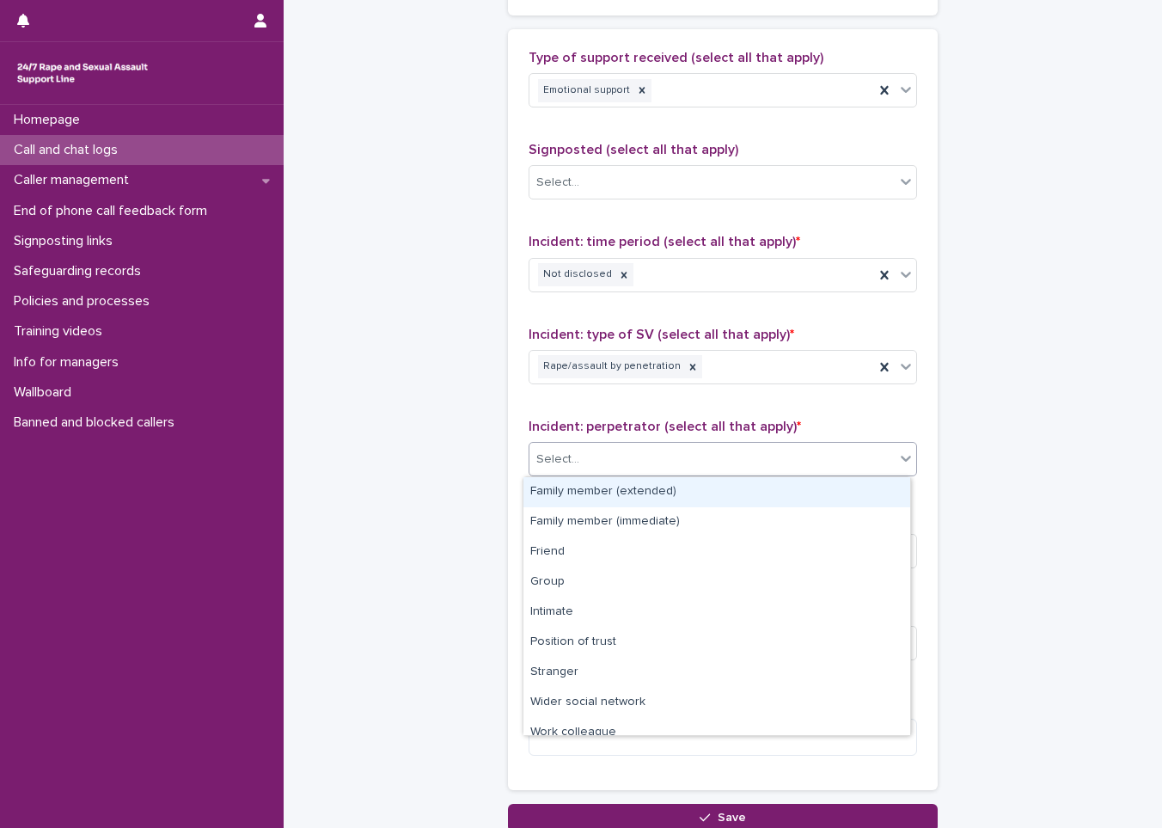
click at [621, 465] on div "Select..." at bounding box center [711, 459] width 365 height 28
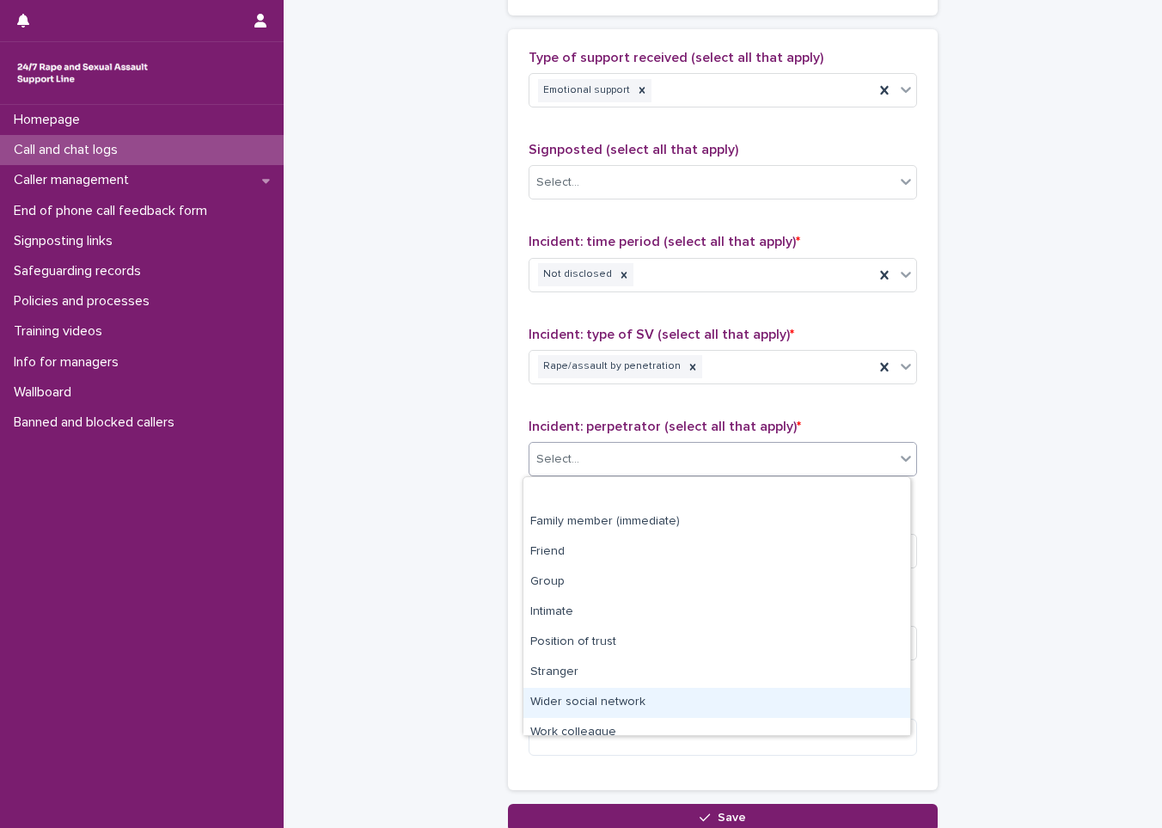
scroll to position [73, 0]
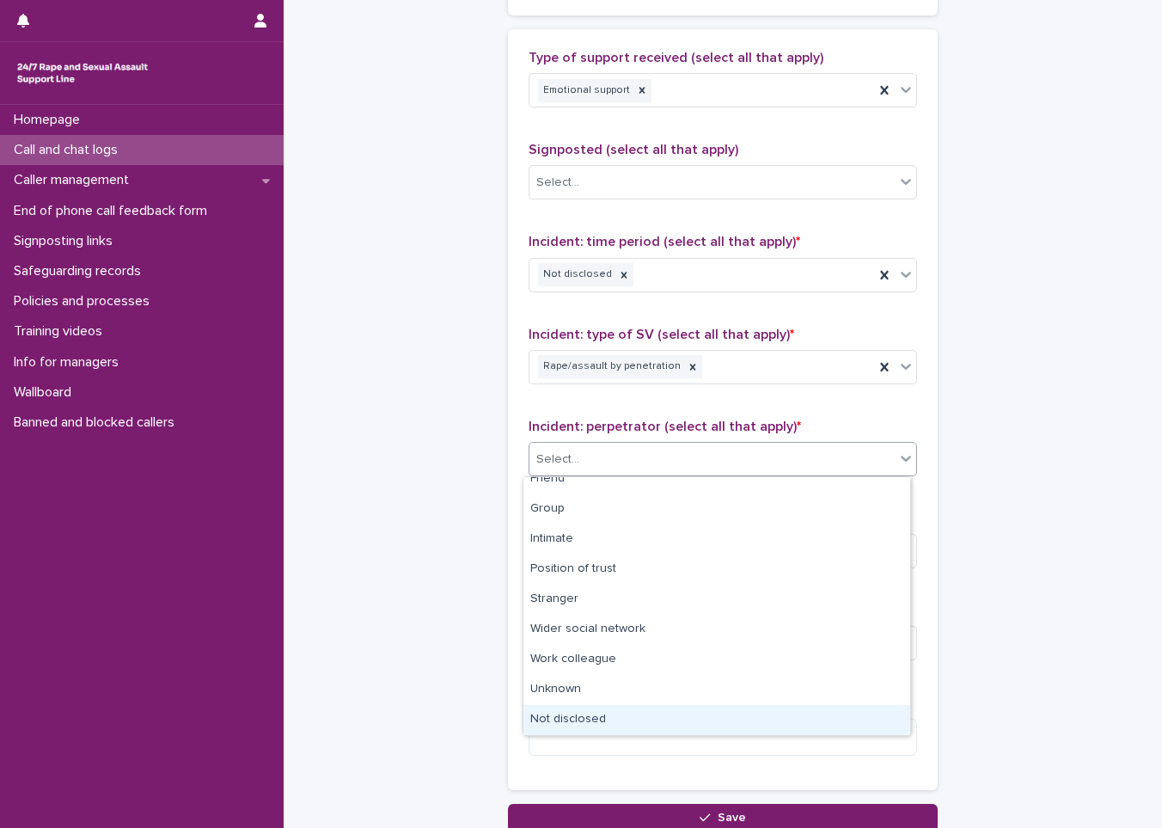
click at [658, 711] on div "Not disclosed" at bounding box center [716, 720] width 387 height 30
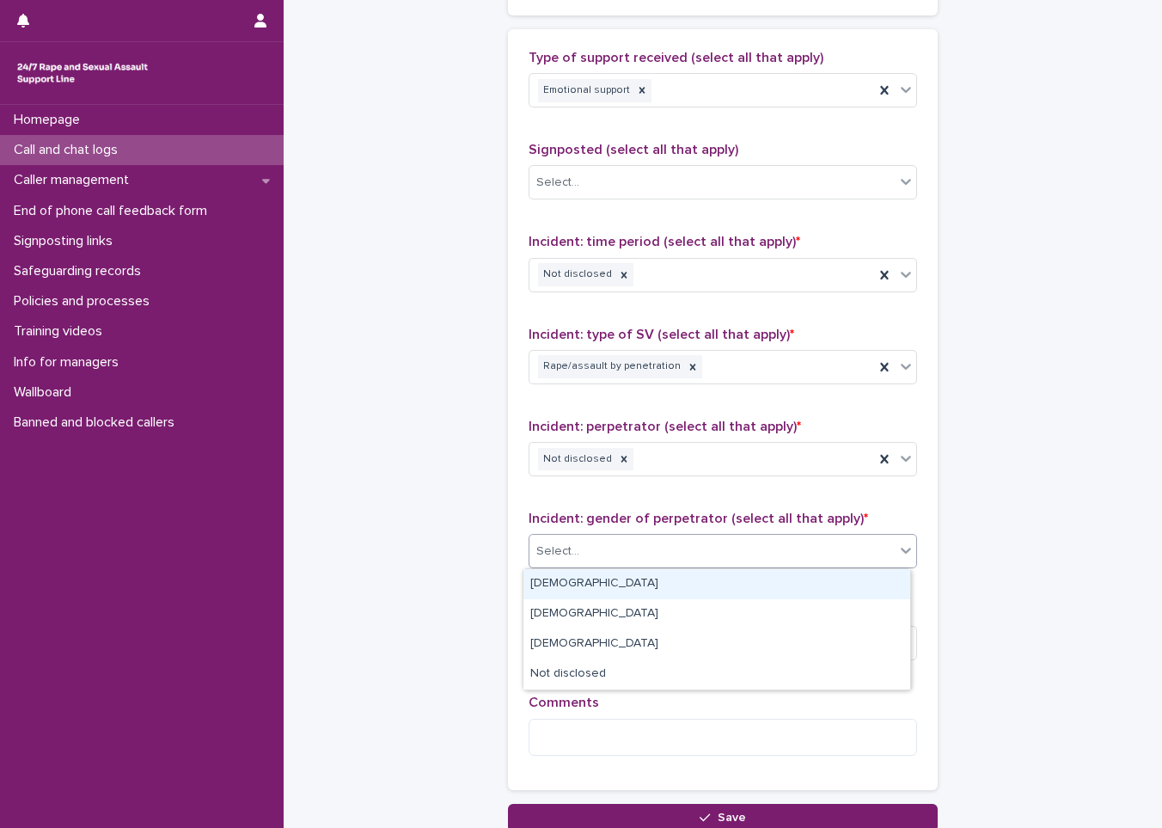
click at [688, 554] on div "Select..." at bounding box center [711, 551] width 365 height 28
click at [627, 573] on div "[DEMOGRAPHIC_DATA]" at bounding box center [716, 584] width 387 height 30
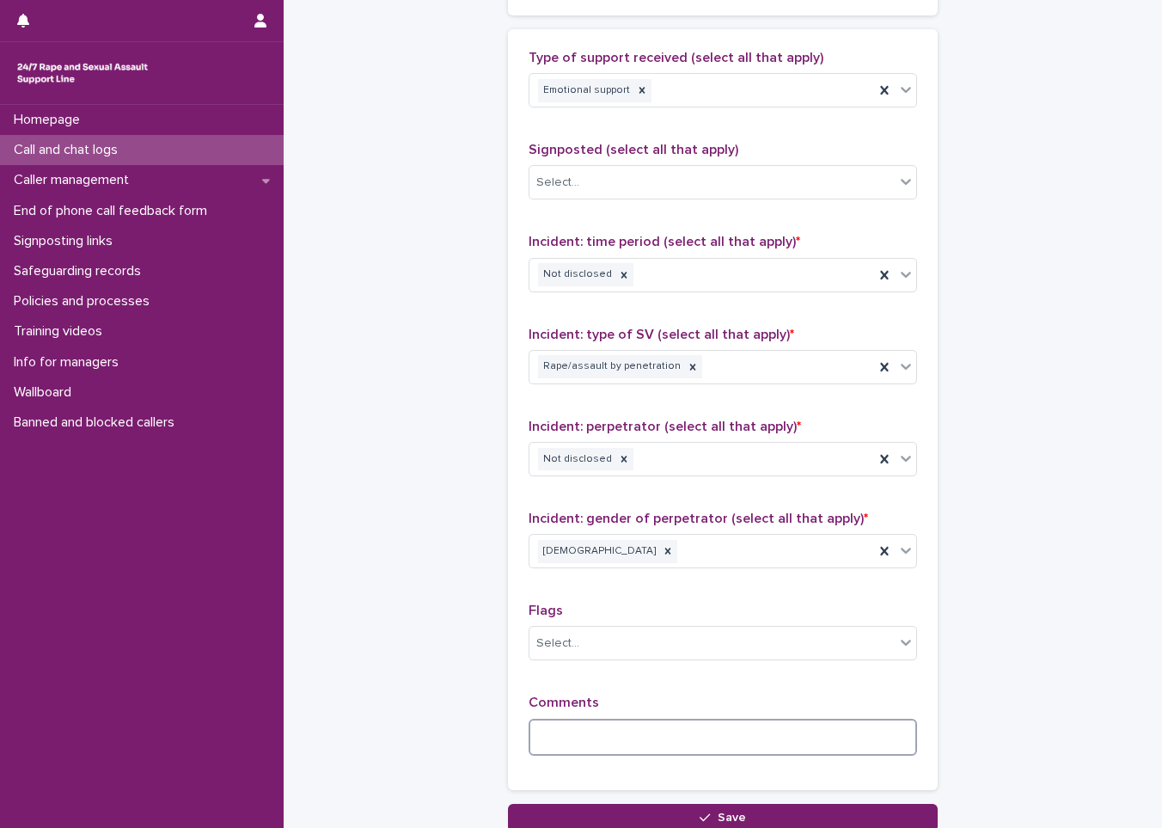
click at [620, 731] on textarea at bounding box center [723, 737] width 388 height 37
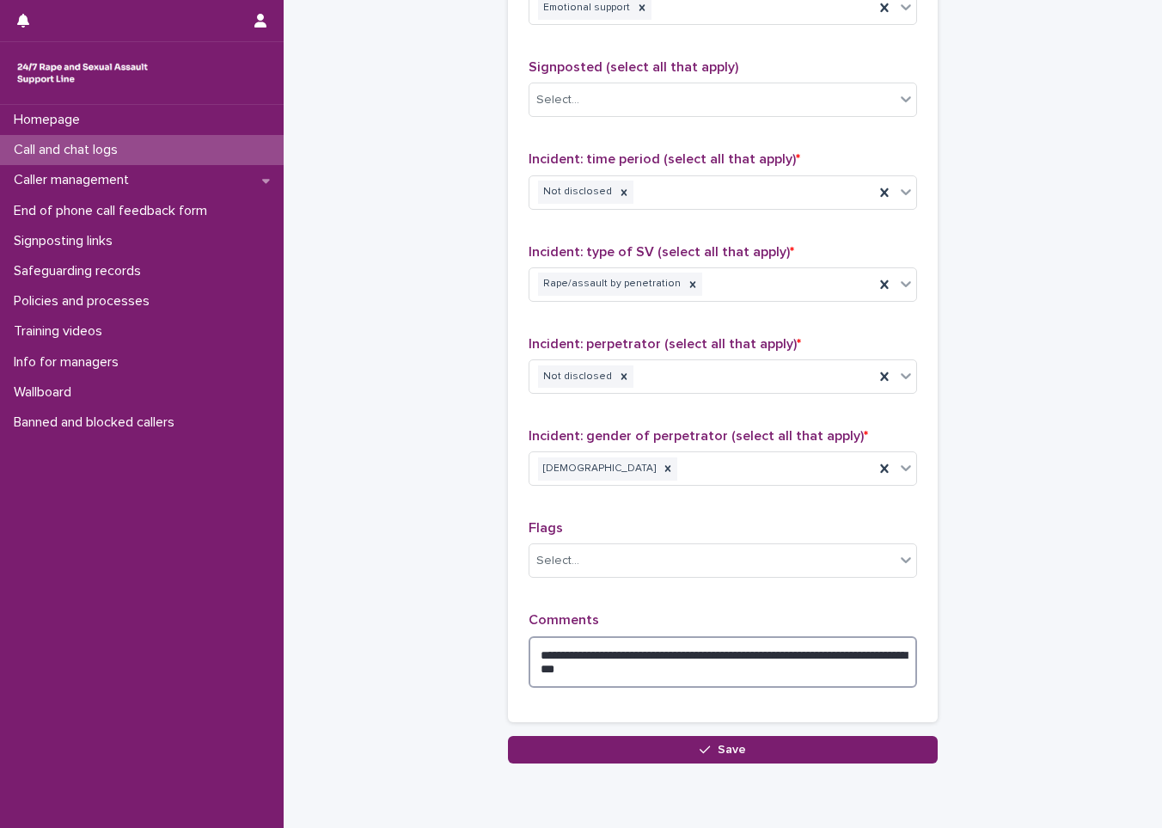
scroll to position [1184, 0]
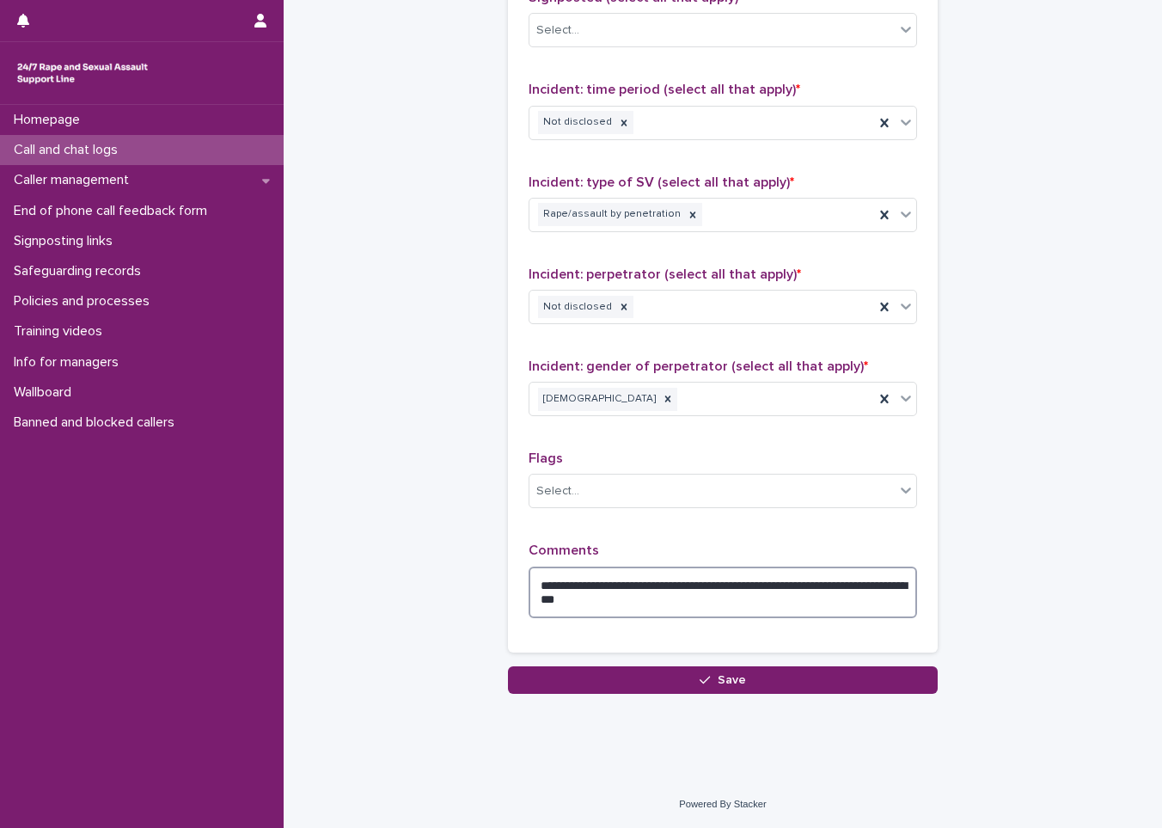
type textarea "**********"
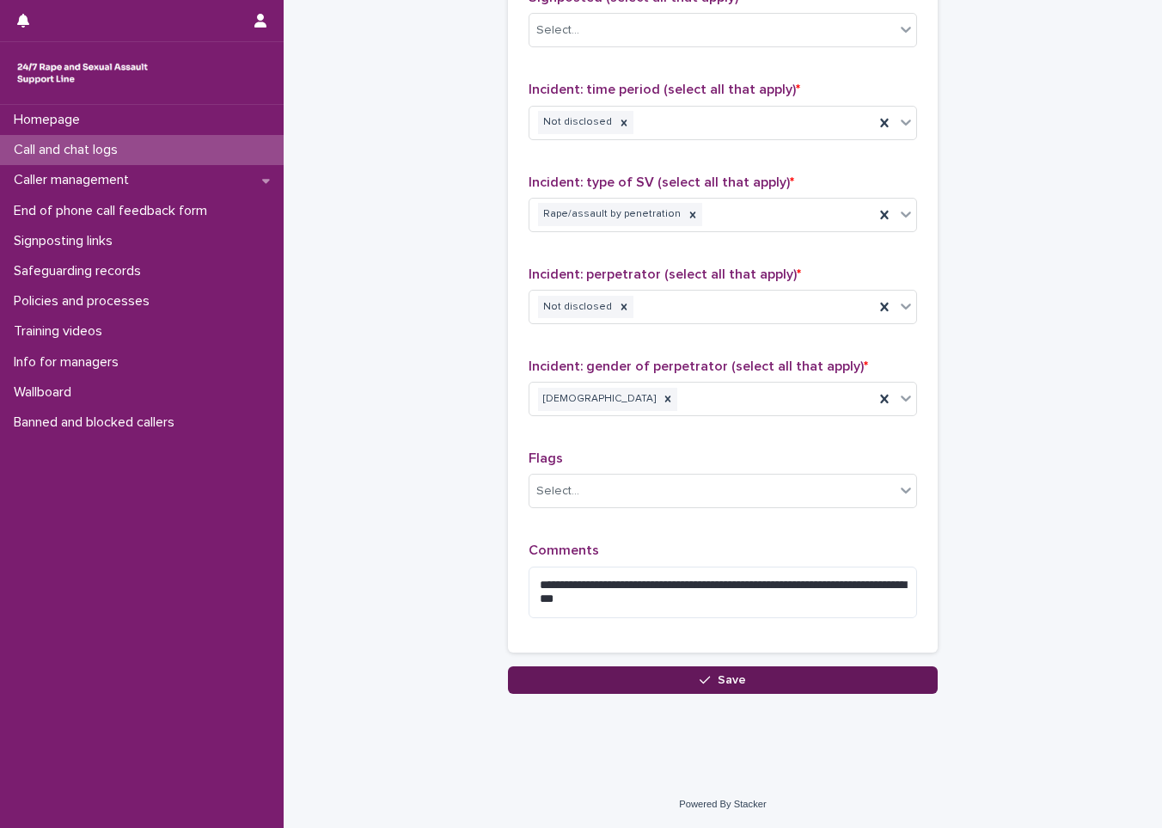
click at [707, 686] on button "Save" at bounding box center [723, 680] width 430 height 28
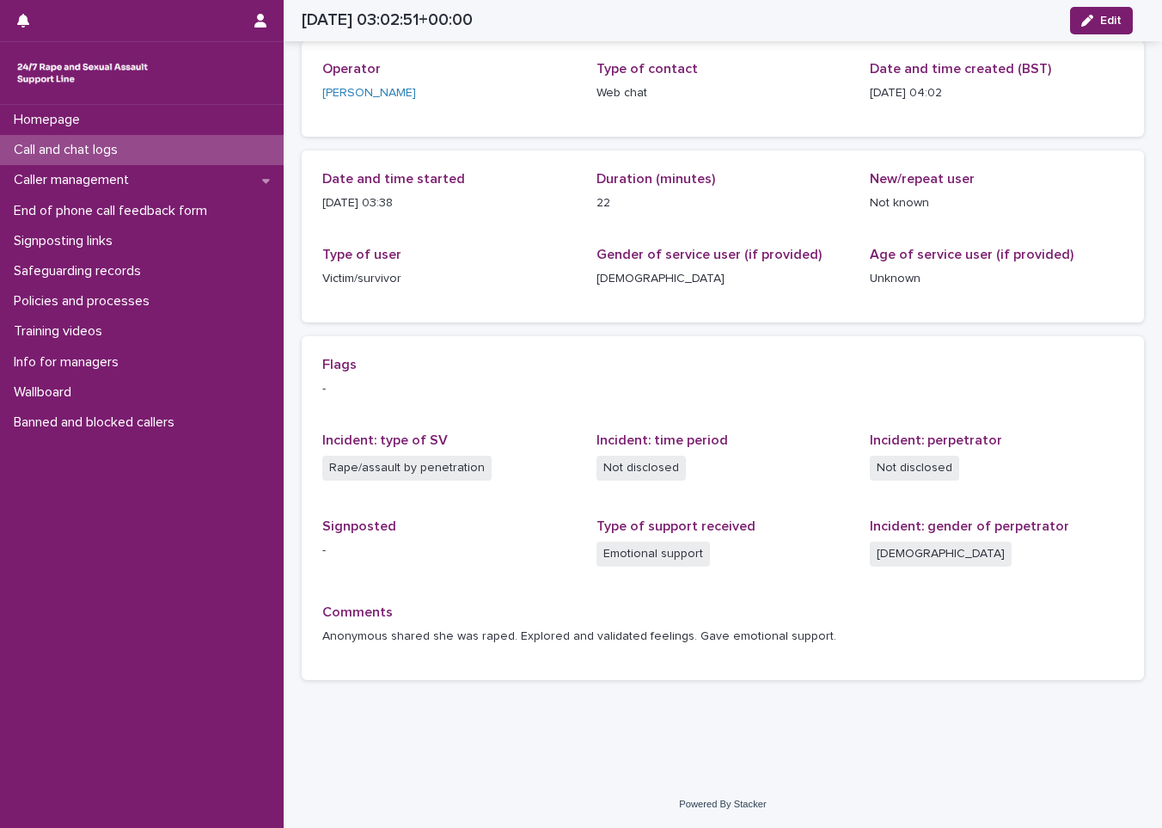
scroll to position [85, 0]
